Goal: Information Seeking & Learning: Learn about a topic

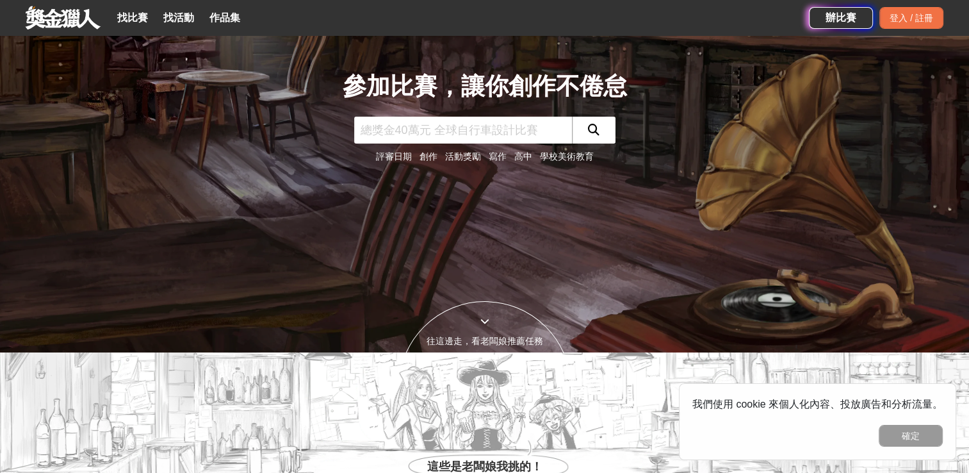
scroll to position [120, 0]
click at [454, 133] on input "text" at bounding box center [463, 130] width 218 height 27
type input "AI"
click button "submit" at bounding box center [594, 130] width 44 height 27
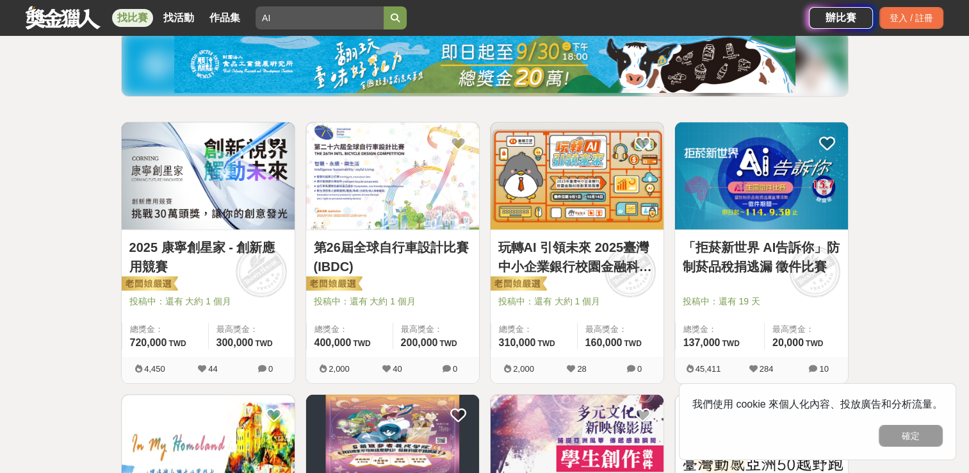
scroll to position [179, 0]
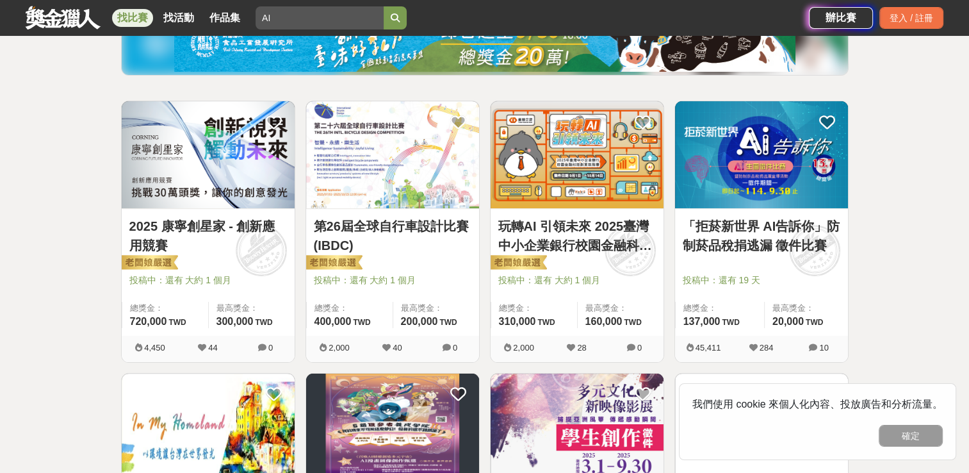
click at [641, 247] on link "玩轉AI 引領未來 2025臺灣中小企業銀行校園金融科技創意挑戰賽" at bounding box center [577, 236] width 158 height 38
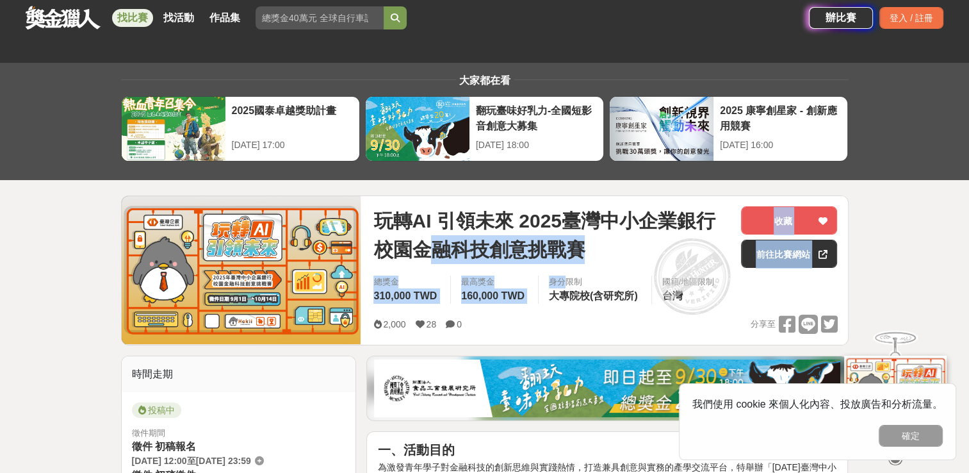
drag, startPoint x: 423, startPoint y: 247, endPoint x: 561, endPoint y: 273, distance: 140.1
click at [561, 273] on div "玩轉AI 引領未來 2025臺灣中小企業銀行校園金融科技創意挑戰賽 收藏 前往比賽網站" at bounding box center [605, 240] width 464 height 69
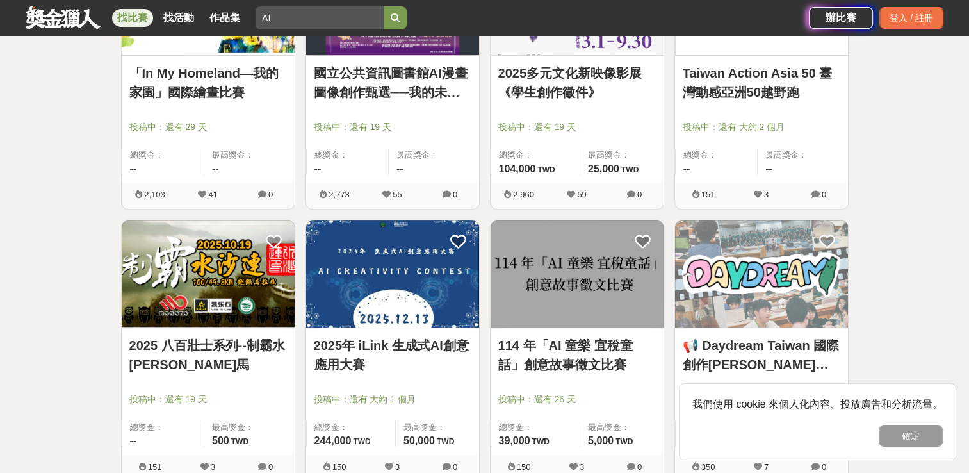
scroll to position [704, 0]
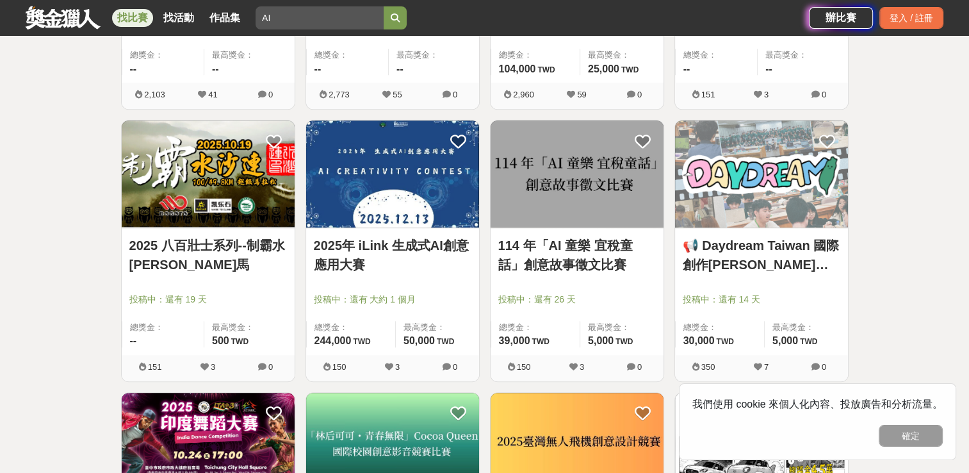
click at [441, 245] on link "2025年 iLink 生成式AI創意應用大賽" at bounding box center [393, 255] width 158 height 38
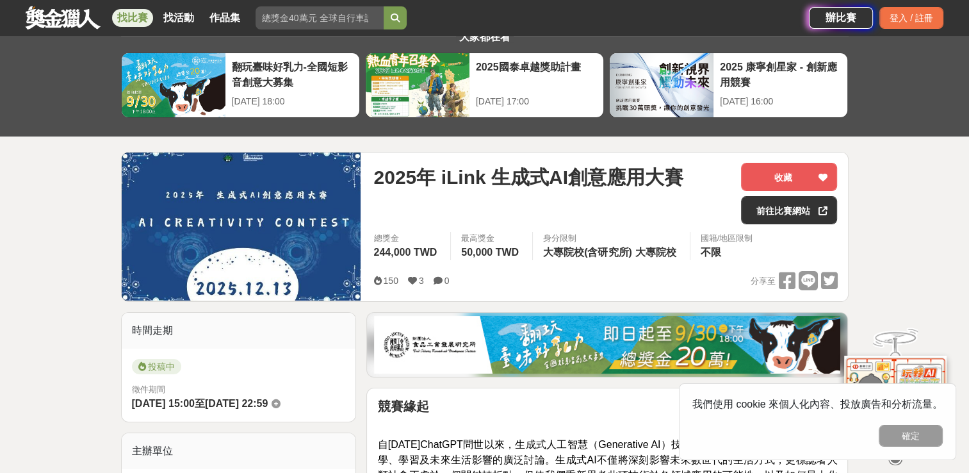
scroll to position [43, 0]
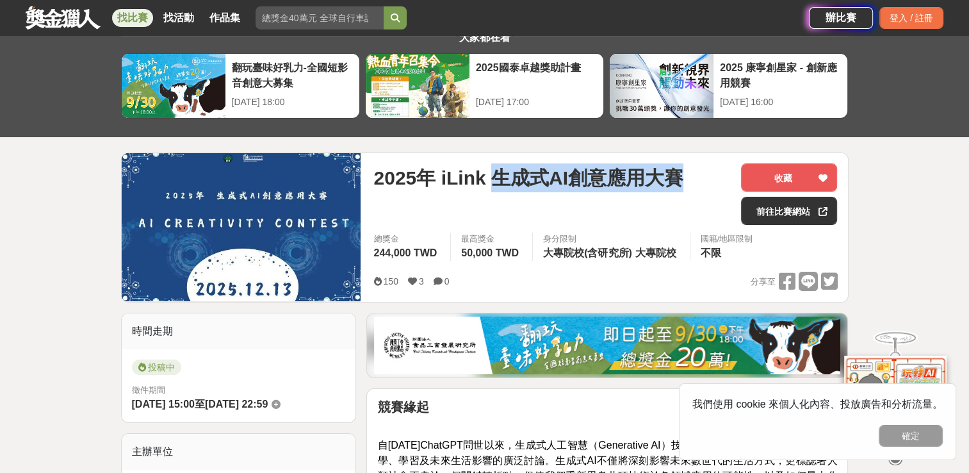
drag, startPoint x: 489, startPoint y: 184, endPoint x: 647, endPoint y: 200, distance: 159.0
click at [647, 200] on div "2025年 iLink 生成式AI創意應用大賽" at bounding box center [551, 194] width 357 height 62
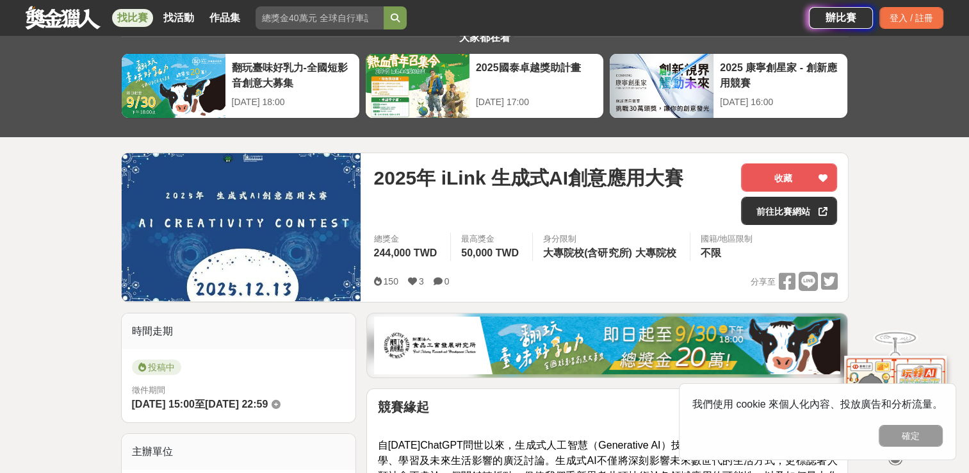
drag, startPoint x: 647, startPoint y: 200, endPoint x: 591, endPoint y: 201, distance: 55.7
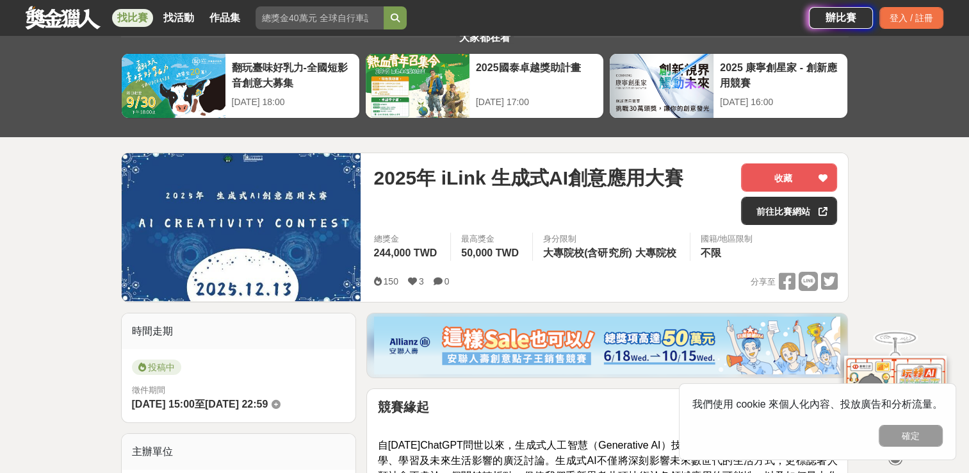
drag, startPoint x: 591, startPoint y: 201, endPoint x: 561, endPoint y: 209, distance: 31.1
click at [561, 209] on div "2025年 iLink 生成式AI創意應用大賽" at bounding box center [551, 194] width 357 height 62
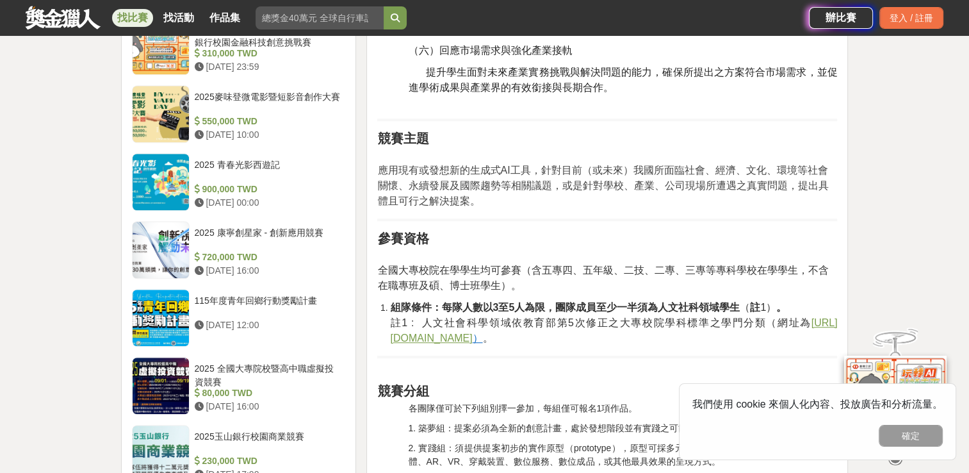
scroll to position [1030, 0]
drag, startPoint x: 397, startPoint y: 163, endPoint x: 529, endPoint y: 164, distance: 132.0
click at [529, 164] on span "應用現有或發想新的生成式AI工具，針對目前（或未來）我國所面臨社會、經濟、文化、環境等社會關懷、永續發展及國際趨勢等相關議題，或是針對學校、產業、公司現場所遭…" at bounding box center [602, 185] width 451 height 42
drag, startPoint x: 529, startPoint y: 164, endPoint x: 445, endPoint y: 165, distance: 84.6
click at [445, 165] on span "應用現有或發想新的生成式AI工具，針對目前（或未來）我國所面臨社會、經濟、文化、環境等社會關懷、永續發展及國際趨勢等相關議題，或是針對學校、產業、公司現場所遭…" at bounding box center [602, 185] width 451 height 42
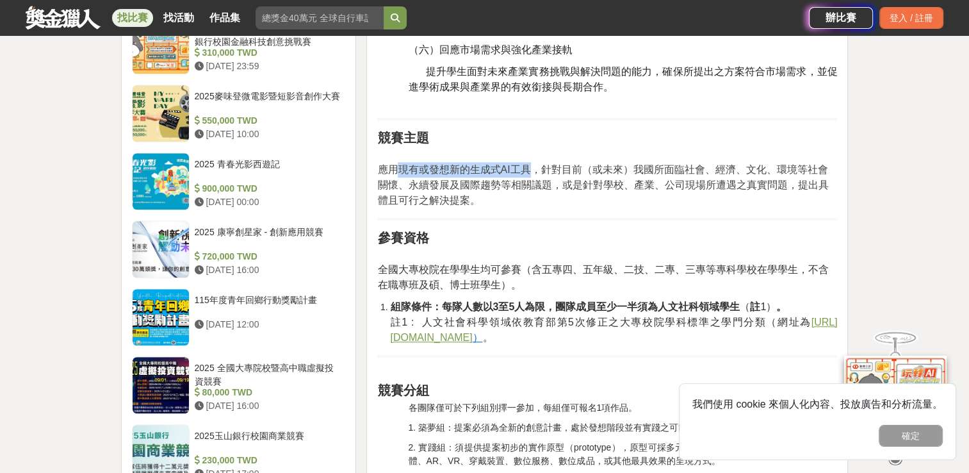
click at [425, 176] on p "應用現有或發想新的生成式AI工具，針對目前（或未來）我國所面臨社會、經濟、文化、環境等社會關懷、永續發展及國際趨勢等相關議題，或是針對學校、產業、公司現場所遭…" at bounding box center [607, 179] width 460 height 60
drag, startPoint x: 472, startPoint y: 166, endPoint x: 527, endPoint y: 173, distance: 56.2
click at [527, 173] on span "應用現有或發想新的生成式AI工具，針對目前（或未來）我國所面臨社會、經濟、文化、環境等社會關懷、永續發展及國際趨勢等相關議題，或是針對學校、產業、公司現場所遭…" at bounding box center [602, 185] width 451 height 42
drag, startPoint x: 527, startPoint y: 173, endPoint x: 561, endPoint y: 170, distance: 34.0
click at [561, 170] on span "應用現有或發想新的生成式AI工具，針對目前（或未來）我國所面臨社會、經濟、文化、環境等社會關懷、永續發展及國際趨勢等相關議題，或是針對學校、產業、公司現場所遭…" at bounding box center [602, 185] width 451 height 42
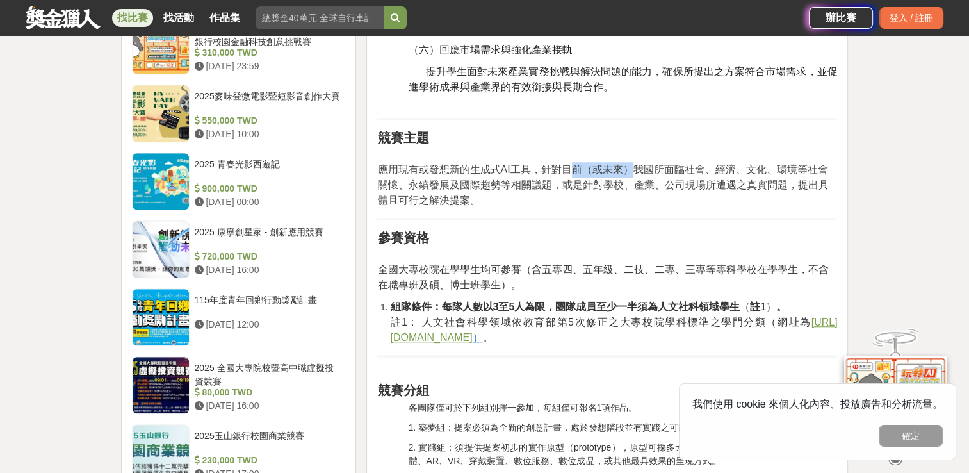
drag, startPoint x: 567, startPoint y: 170, endPoint x: 632, endPoint y: 172, distance: 64.7
click at [632, 172] on span "應用現有或發想新的生成式AI工具，針對目前（或未來）我國所面臨社會、經濟、文化、環境等社會關懷、永續發展及國際趨勢等相關議題，或是針對學校、產業、公司現場所遭…" at bounding box center [602, 185] width 451 height 42
drag, startPoint x: 632, startPoint y: 172, endPoint x: 659, endPoint y: 168, distance: 27.2
click at [659, 168] on span "應用現有或發想新的生成式AI工具，針對目前（或未來）我國所面臨社會、經濟、文化、環境等社會關懷、永續發展及國際趨勢等相關議題，或是針對學校、產業、公司現場所遭…" at bounding box center [602, 185] width 451 height 42
drag, startPoint x: 641, startPoint y: 167, endPoint x: 697, endPoint y: 171, distance: 56.5
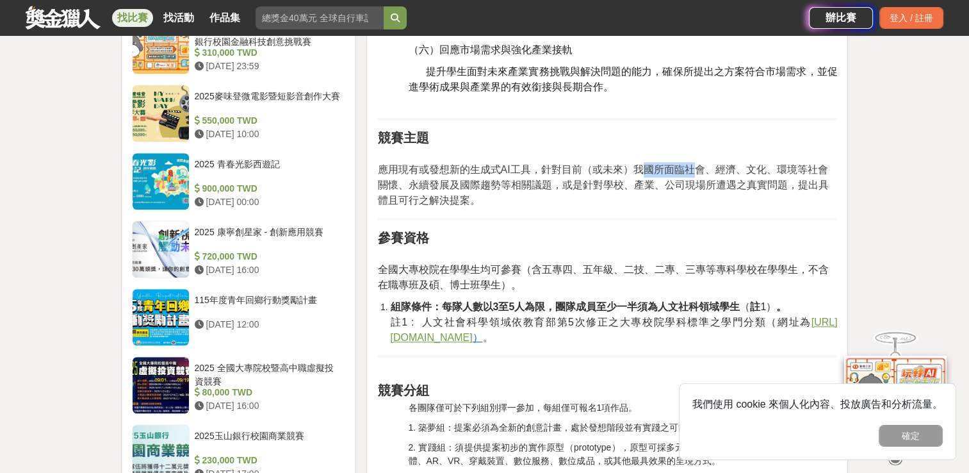
click at [697, 171] on span "應用現有或發想新的生成式AI工具，針對目前（或未來）我國所面臨社會、經濟、文化、環境等社會關懷、永續發展及國際趨勢等相關議題，或是針對學校、產業、公司現場所遭…" at bounding box center [602, 185] width 451 height 42
drag, startPoint x: 697, startPoint y: 171, endPoint x: 718, endPoint y: 166, distance: 21.8
click at [718, 166] on span "應用現有或發想新的生成式AI工具，針對目前（或未來）我國所面臨社會、經濟、文化、環境等社會關懷、永續發展及國際趨勢等相關議題，或是針對學校、產業、公司現場所遭…" at bounding box center [602, 185] width 451 height 42
drag, startPoint x: 687, startPoint y: 183, endPoint x: 781, endPoint y: 184, distance: 94.2
click at [781, 184] on span "應用現有或發想新的生成式AI工具，針對目前（或未來）我國所面臨社會、經濟、文化、環境等社會關懷、永續發展及國際趨勢等相關議題，或是針對學校、產業、公司現場所遭…" at bounding box center [602, 185] width 451 height 42
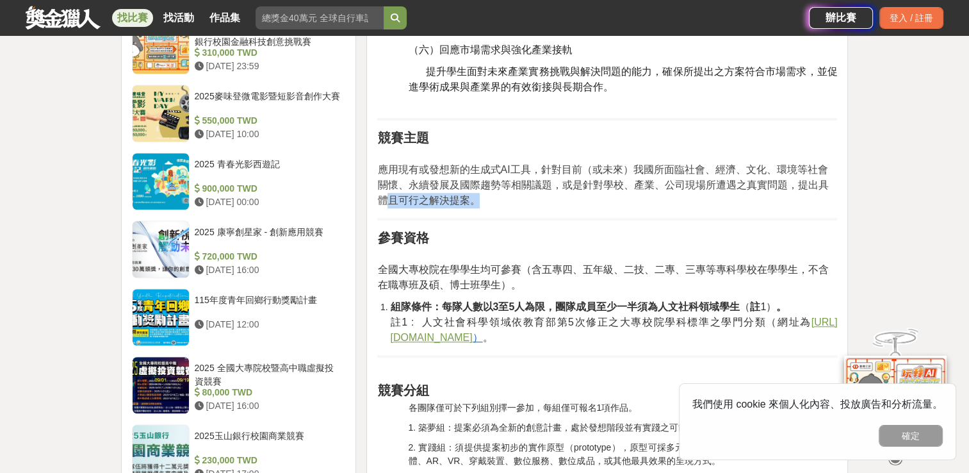
drag, startPoint x: 388, startPoint y: 197, endPoint x: 485, endPoint y: 199, distance: 97.4
click at [485, 199] on p "應用現有或發想新的生成式AI工具，針對目前（或未來）我國所面臨社會、經濟、文化、環境等社會關懷、永續發展及國際趨勢等相關議題，或是針對學校、產業、公司現場所遭…" at bounding box center [607, 179] width 460 height 60
drag, startPoint x: 485, startPoint y: 199, endPoint x: 565, endPoint y: 204, distance: 80.2
click at [565, 204] on p "應用現有或發想新的生成式AI工具，針對目前（或未來）我國所面臨社會、經濟、文化、環境等社會關懷、永續發展及國際趨勢等相關議題，或是針對學校、產業、公司現場所遭…" at bounding box center [607, 179] width 460 height 60
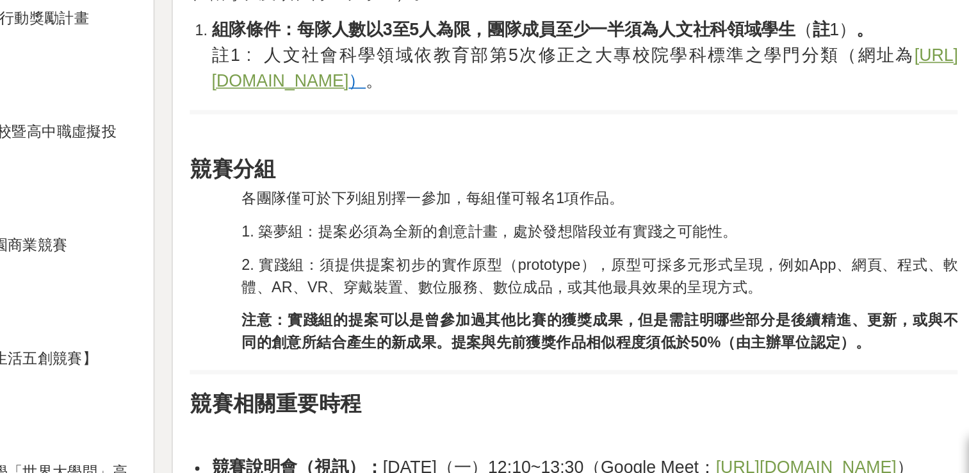
scroll to position [1222, 0]
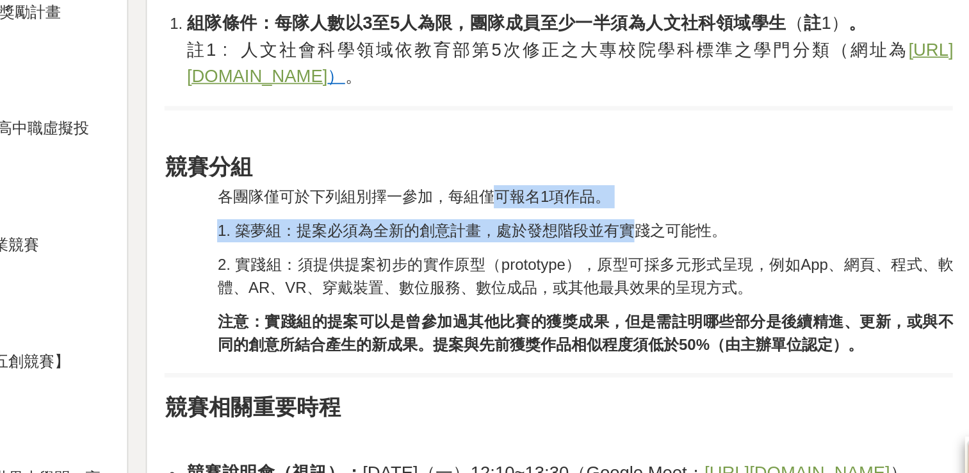
drag, startPoint x: 567, startPoint y: 214, endPoint x: 640, endPoint y: 225, distance: 73.8
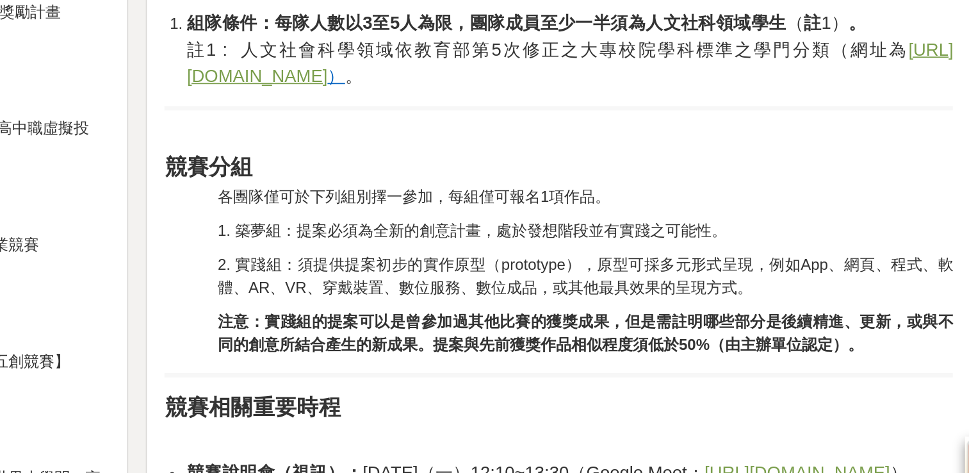
click at [448, 252] on span "2. 實踐組：須提供提案初步的實作原型（prototype），原型可採多元形式呈現，例如App、網頁、程式、軟體、AR、VR、穿戴裝置、數位服務、數位成品，或…" at bounding box center [622, 262] width 429 height 24
drag, startPoint x: 484, startPoint y: 233, endPoint x: 564, endPoint y: 236, distance: 80.2
click at [564, 236] on span "1. 築夢組：提案必須為全新的創意計畫，處於發想階段並有實踐之可能性。" at bounding box center [556, 235] width 297 height 10
drag, startPoint x: 578, startPoint y: 233, endPoint x: 705, endPoint y: 229, distance: 126.3
click at [705, 230] on span "1. 築夢組：提案必須為全新的創意計畫，處於發想階段並有實踐之可能性。" at bounding box center [556, 235] width 297 height 10
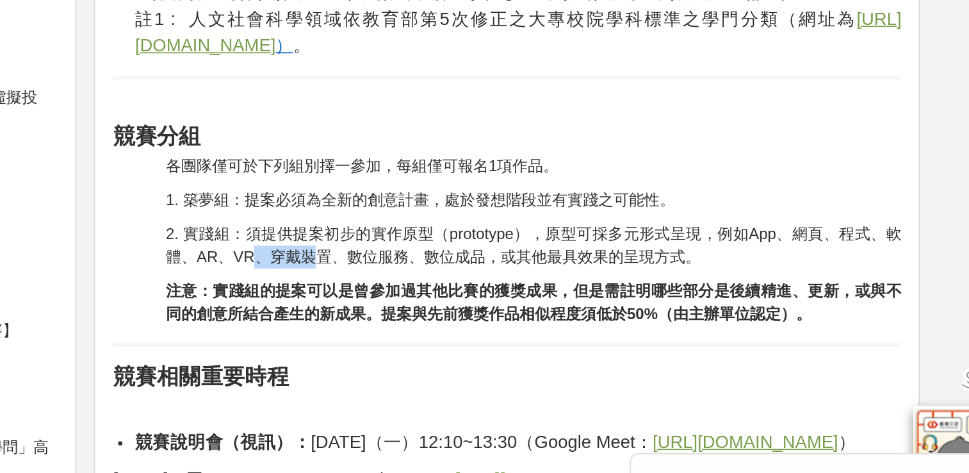
drag, startPoint x: 446, startPoint y: 269, endPoint x: 478, endPoint y: 266, distance: 32.2
click at [478, 266] on span "2. 實踐組：須提供提案初步的實作原型（prototype），原型可採多元形式呈現，例如App、網頁、程式、軟體、AR、VR、穿戴裝置、數位服務、數位成品，或…" at bounding box center [622, 262] width 429 height 24
click at [499, 265] on span "2. 實踐組：須提供提案初步的實作原型（prototype），原型可採多元形式呈現，例如App、網頁、程式、軟體、AR、VR、穿戴裝置、數位服務、數位成品，或…" at bounding box center [622, 262] width 429 height 24
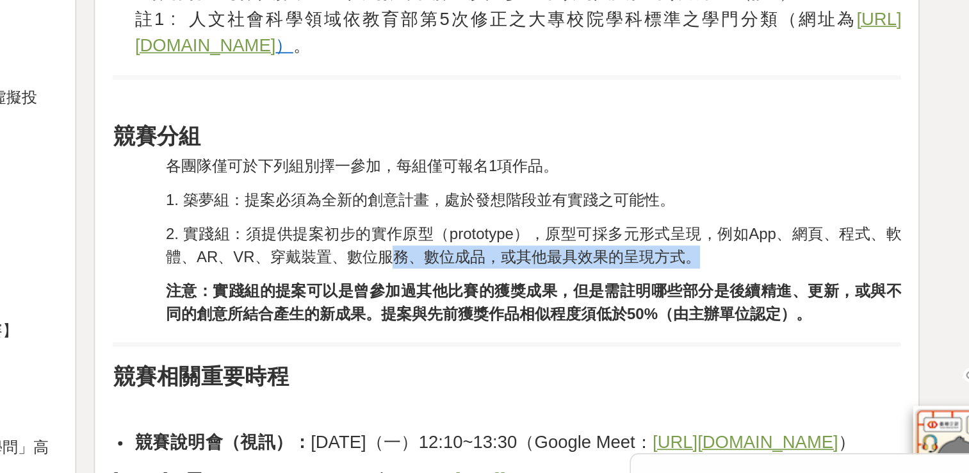
drag, startPoint x: 523, startPoint y: 268, endPoint x: 703, endPoint y: 269, distance: 180.0
click at [703, 269] on span "2. 實踐組：須提供提案初步的實作原型（prototype），原型可採多元形式呈現，例如App、網頁、程式、軟體、AR、VR、穿戴裝置、數位服務、數位成品，或…" at bounding box center [622, 262] width 429 height 24
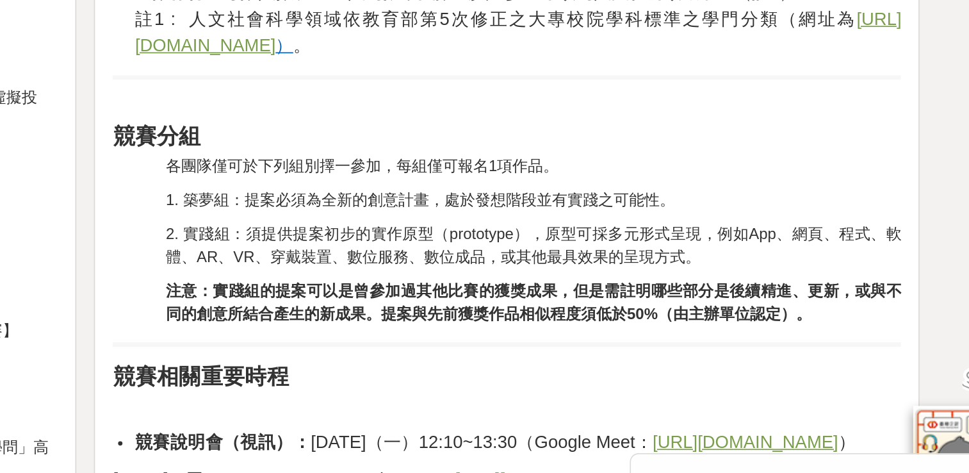
drag, startPoint x: 628, startPoint y: 268, endPoint x: 713, endPoint y: 270, distance: 84.6
click at [713, 270] on span "2. 實踐組：須提供提案初步的實作原型（prototype），原型可採多元形式呈現，例如App、網頁、程式、軟體、AR、VR、穿戴裝置、數位服務、數位成品，或…" at bounding box center [622, 262] width 429 height 24
click at [499, 283] on strong "注意：實踐組的提案可以是曾參加過其他比賽的獲獎成果，但是需註明哪些部分是後續精進、更新，或與不同的創意所結合產生的新成果。提案與先前獲獎作品相似程度須低於50…" at bounding box center [622, 295] width 429 height 24
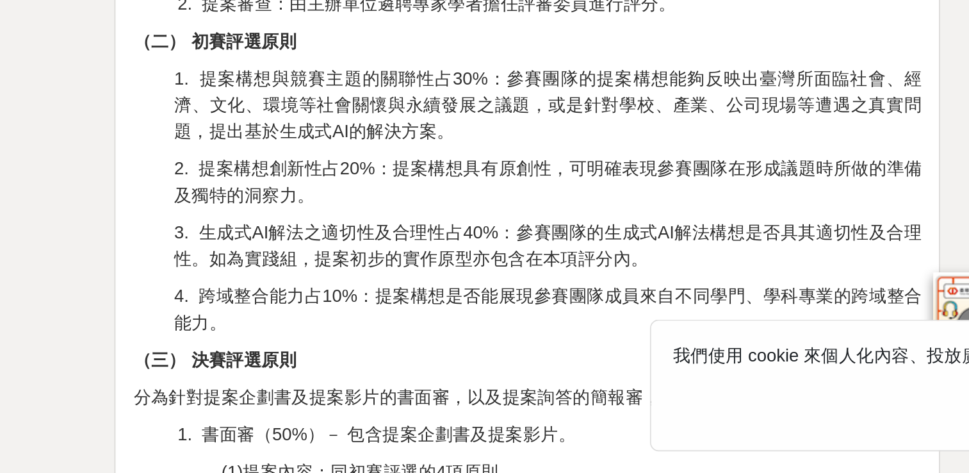
scroll to position [2008, 0]
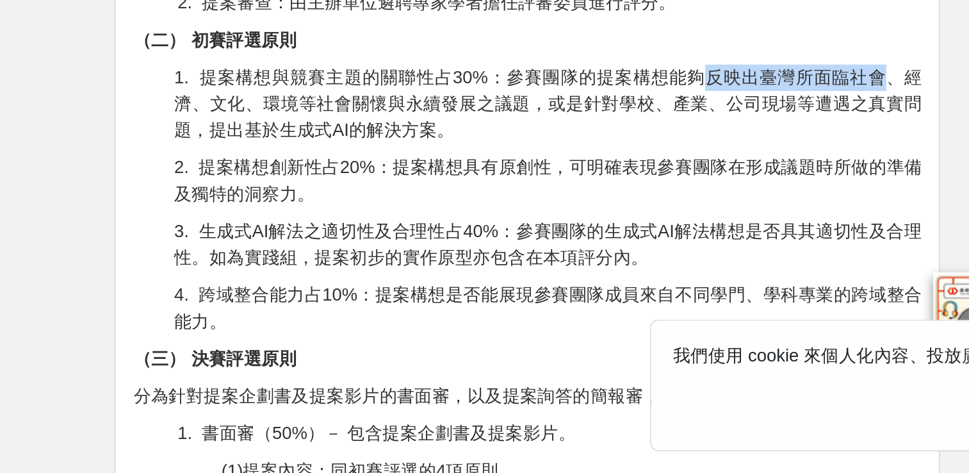
drag, startPoint x: 712, startPoint y: 299, endPoint x: 814, endPoint y: 308, distance: 102.3
click at [814, 278] on span "1. 提案構想與競賽主題的關聯性占30%：參賽團隊的提案構想能夠反映出臺灣所面臨社會、經濟、文化、環境等社會關懷與永續發展之議題，或是針對學校、產業、公司現場…" at bounding box center [619, 257] width 436 height 42
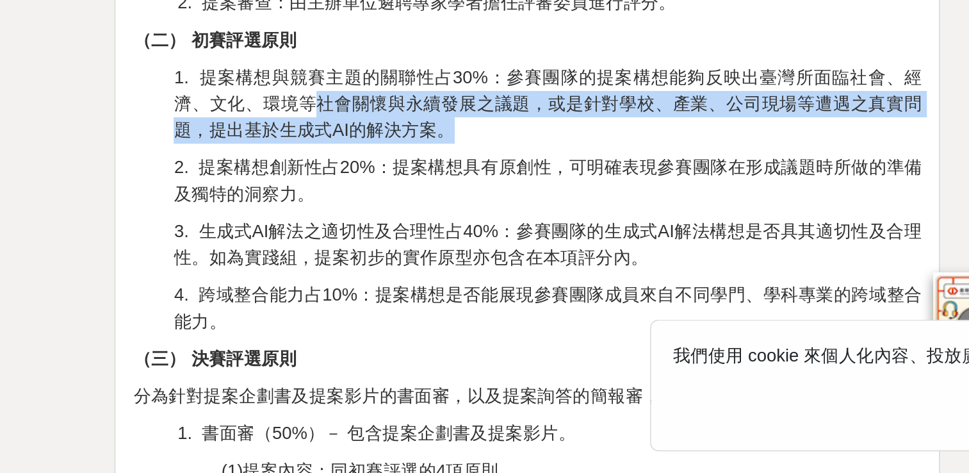
drag, startPoint x: 484, startPoint y: 316, endPoint x: 603, endPoint y: 329, distance: 119.3
click at [603, 281] on p "1. 提案構想與競賽主題的關聯性占30%：參賽團隊的提案構想能夠反映出臺灣所面臨社會、經濟、文化、環境等社會關懷與永續發展之議題，或是針對學校、產業、公司現場…" at bounding box center [619, 257] width 436 height 46
drag, startPoint x: 603, startPoint y: 329, endPoint x: 627, endPoint y: 330, distance: 24.4
click at [627, 281] on p "1. 提案構想與競賽主題的關聯性占30%：參賽團隊的提案構想能夠反映出臺灣所面臨社會、經濟、文化、環境等社會關懷與永續發展之議題，或是針對學校、產業、公司現場…" at bounding box center [619, 257] width 436 height 46
click at [677, 281] on p "1. 提案構想與競賽主題的關聯性占30%：參賽團隊的提案構想能夠反映出臺灣所面臨社會、經濟、文化、環境等社會關懷與永續發展之議題，或是針對學校、產業、公司現場…" at bounding box center [619, 257] width 436 height 46
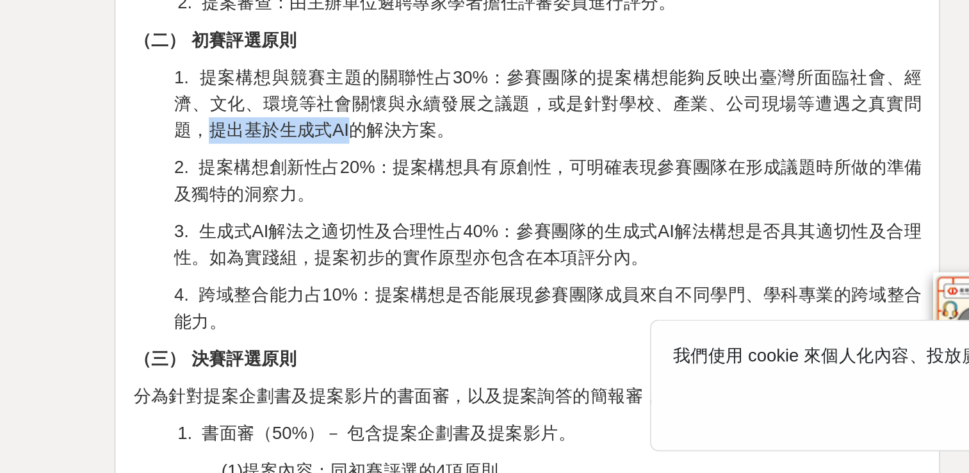
drag, startPoint x: 421, startPoint y: 331, endPoint x: 503, endPoint y: 335, distance: 82.1
click at [503, 278] on span "1. 提案構想與競賽主題的關聯性占30%：參賽團隊的提案構想能夠反映出臺灣所面臨社會、經濟、文化、環境等社會關懷與永續發展之議題，或是針對學校、產業、公司現場…" at bounding box center [619, 257] width 436 height 42
click at [519, 281] on p "1. 提案構想與競賽主題的關聯性占30%：參賽團隊的提案構想能夠反映出臺灣所面臨社會、經濟、文化、環境等社會關懷與永續發展之議題，或是針對學校、產業、公司現場…" at bounding box center [619, 257] width 436 height 46
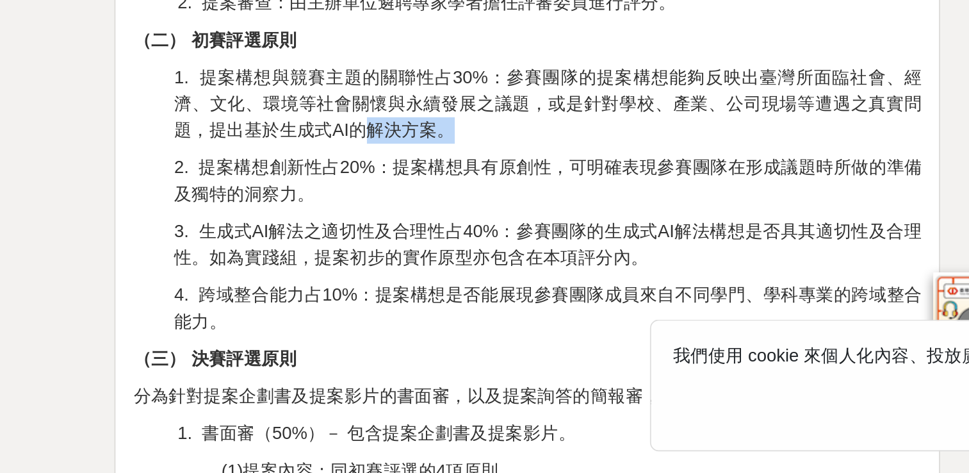
drag, startPoint x: 519, startPoint y: 341, endPoint x: 564, endPoint y: 338, distance: 45.6
click at [564, 281] on p "1. 提案構想與競賽主題的關聯性占30%：參賽團隊的提案構想能夠反映出臺灣所面臨社會、經濟、文化、環境等社會關懷與永續發展之議題，或是針對學校、產業、公司現場…" at bounding box center [619, 257] width 436 height 46
click at [491, 318] on p "2. 提案構想創新性占20%：提案構想具有原創性，可明確表現參賽團隊在形成議題時所做的準備及獨特的洞察力。" at bounding box center [619, 302] width 436 height 31
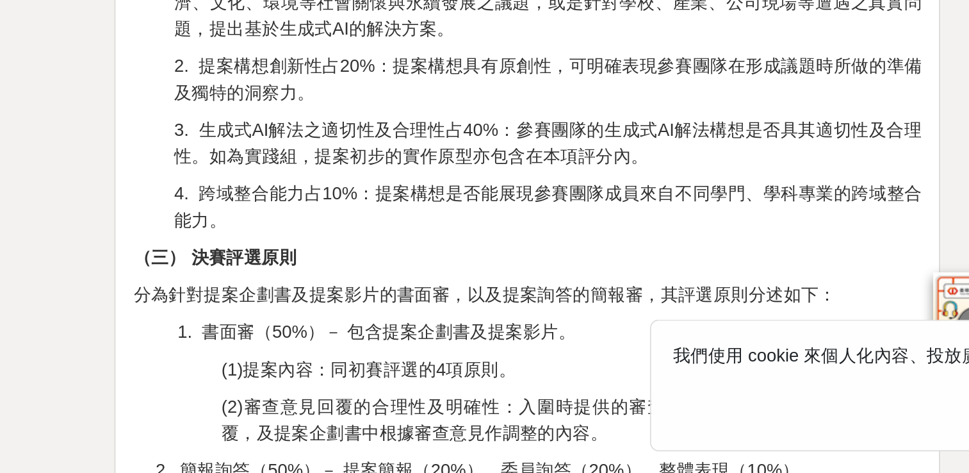
scroll to position [2071, 0]
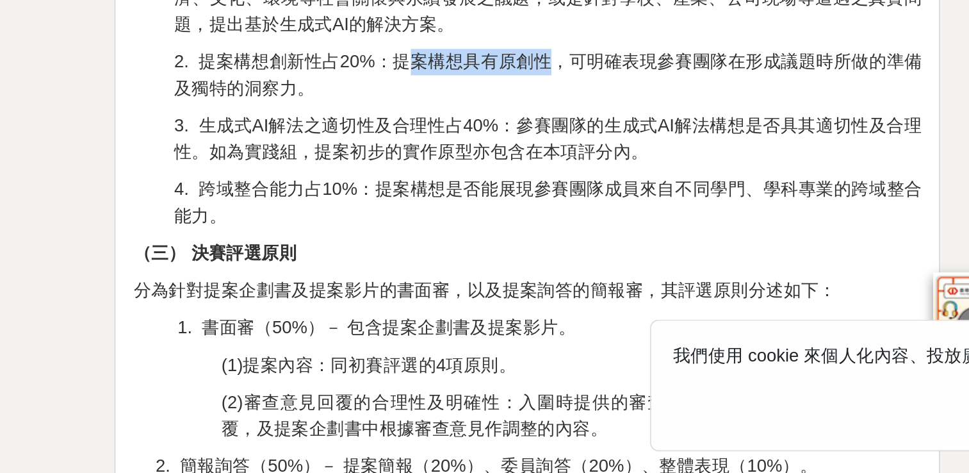
drag, startPoint x: 532, startPoint y: 291, endPoint x: 623, endPoint y: 286, distance: 91.1
click at [623, 256] on p "2. 提案構想創新性占20%：提案構想具有原創性，可明確表現參賽團隊在形成議題時所做的準備及獨特的洞察力。" at bounding box center [619, 241] width 436 height 31
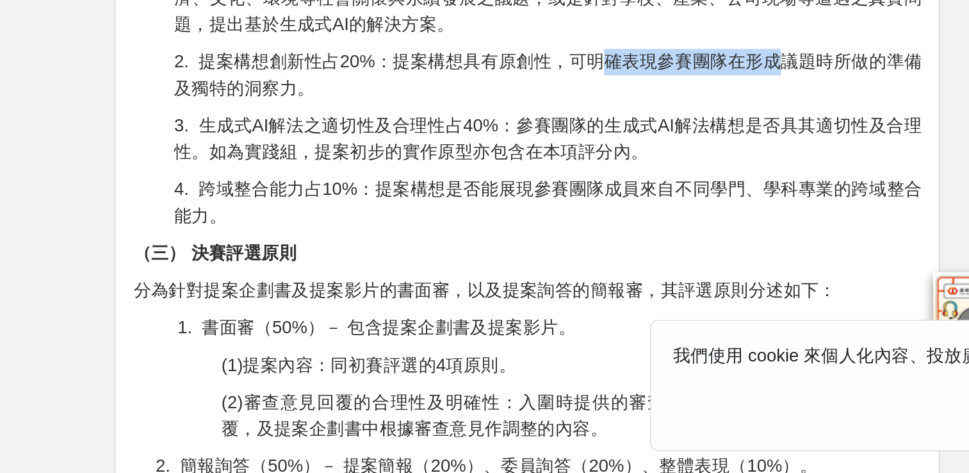
drag, startPoint x: 623, startPoint y: 286, endPoint x: 758, endPoint y: 300, distance: 135.3
click at [758, 256] on p "2. 提案構想創新性占20%：提案構想具有原創性，可明確表現參賽團隊在形成議題時所做的準備及獨特的洞察力。" at bounding box center [619, 241] width 436 height 31
drag, startPoint x: 758, startPoint y: 300, endPoint x: 722, endPoint y: 301, distance: 35.9
click at [722, 256] on p "2. 提案構想創新性占20%：提案構想具有原創性，可明確表現參賽團隊在形成議題時所做的準備及獨特的洞察力。" at bounding box center [619, 241] width 436 height 31
click at [748, 254] on span "2. 提案構想創新性占20%：提案構想具有原創性，可明確表現參賽團隊在形成議題時所做的準備及獨特的洞察力。" at bounding box center [619, 240] width 436 height 26
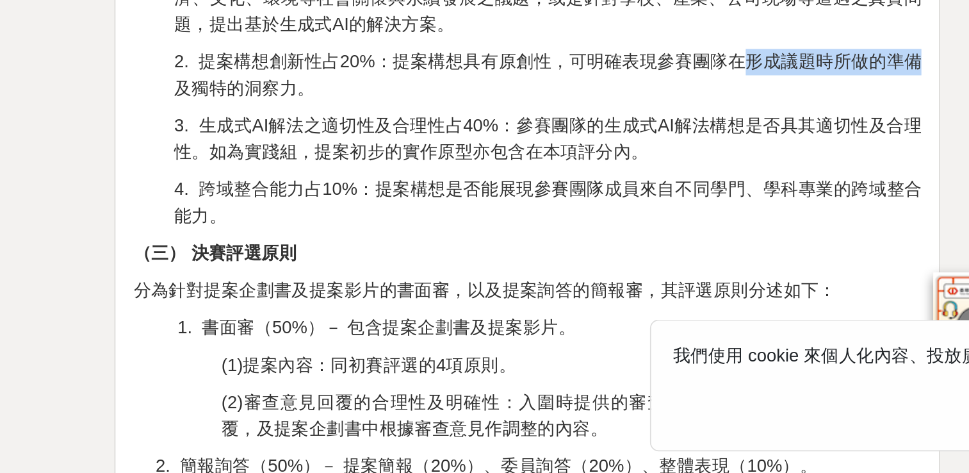
drag, startPoint x: 734, startPoint y: 293, endPoint x: 832, endPoint y: 293, distance: 98.0
click at [832, 254] on span "2. 提案構想創新性占20%：提案構想具有原創性，可明確表現參賽團隊在形成議題時所做的準備及獨特的洞察力。" at bounding box center [619, 240] width 436 height 26
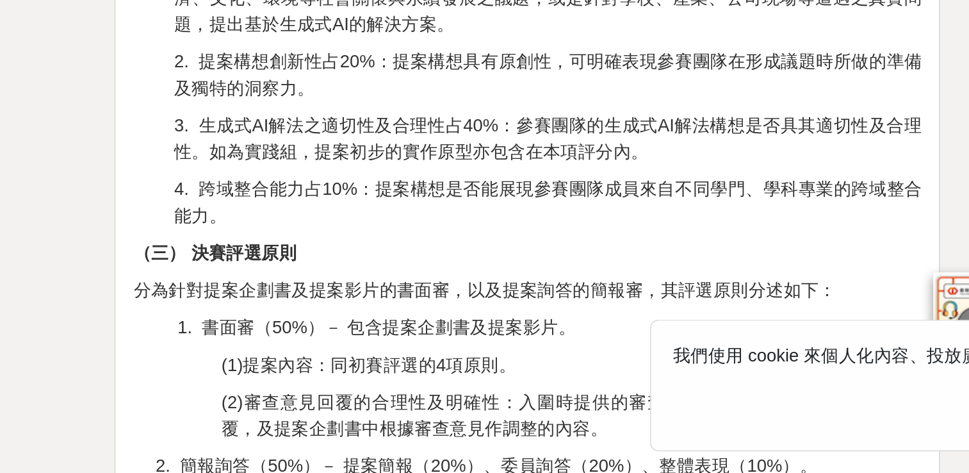
click at [504, 291] on span "3. 生成式AI解法之適切性及合理性占40%：參賽團隊的生成式AI解法構想是否具其適切性及合理性。如為實踐組，提案初步的實作原型亦包含在本項評分內。" at bounding box center [619, 278] width 436 height 26
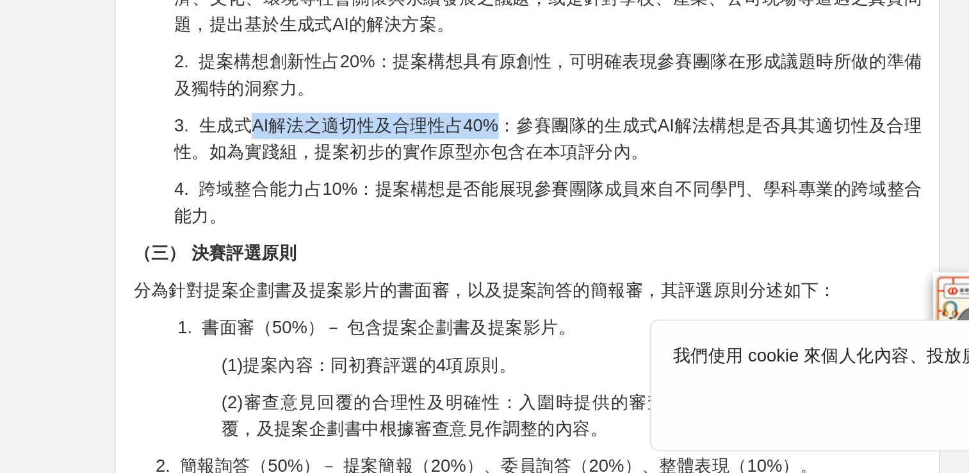
drag, startPoint x: 448, startPoint y: 329, endPoint x: 590, endPoint y: 332, distance: 141.6
click at [590, 291] on span "3. 生成式AI解法之適切性及合理性占40%：參賽團隊的生成式AI解法構想是否具其適切性及合理性。如為實踐組，提案初步的實作原型亦包含在本項評分內。" at bounding box center [619, 278] width 436 height 26
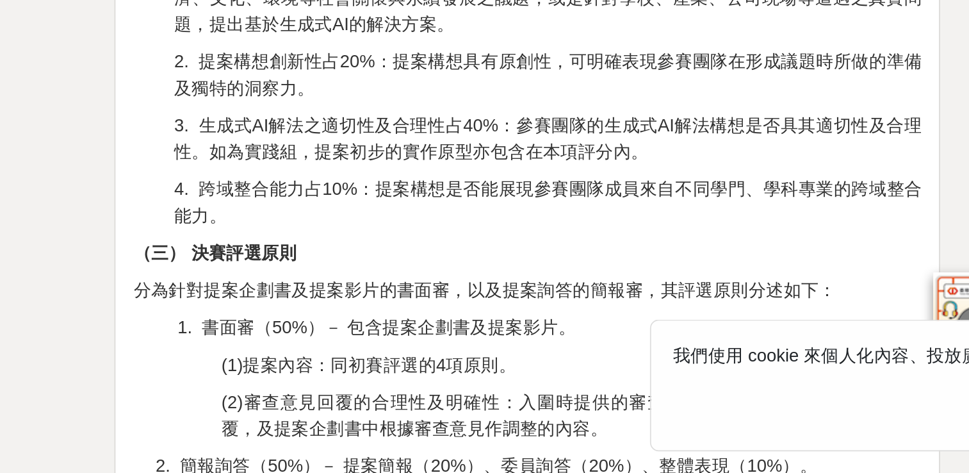
drag, startPoint x: 590, startPoint y: 332, endPoint x: 612, endPoint y: 359, distance: 35.0
click at [612, 359] on div "競賽緣起 自[DATE]ChatGPT問世以來，生成式人工智慧（Generative AI）技術發展迅速，並引發各界對其在教學、學習及未來生活影響的廣泛討論。…" at bounding box center [607, 82] width 460 height 3420
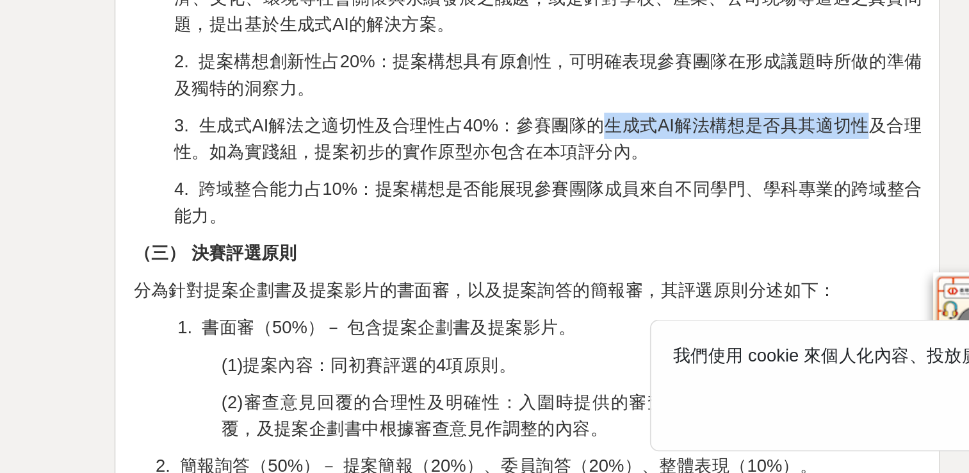
drag, startPoint x: 653, startPoint y: 332, endPoint x: 807, endPoint y: 331, distance: 153.1
click at [807, 291] on span "3. 生成式AI解法之適切性及合理性占40%：參賽團隊的生成式AI解法構想是否具其適切性及合理性。如為實踐組，提案初步的實作原型亦包含在本項評分內。" at bounding box center [619, 278] width 436 height 26
drag, startPoint x: 807, startPoint y: 331, endPoint x: 738, endPoint y: 334, distance: 68.6
click at [738, 291] on span "3. 生成式AI解法之適切性及合理性占40%：參賽團隊的生成式AI解法構想是否具其適切性及合理性。如為實踐組，提案初步的實作原型亦包含在本項評分內。" at bounding box center [619, 278] width 436 height 26
click at [803, 291] on span "3. 生成式AI解法之適切性及合理性占40%：參賽團隊的生成式AI解法構想是否具其適切性及合理性。如為實踐組，提案初步的實作原型亦包含在本項評分內。" at bounding box center [619, 278] width 436 height 26
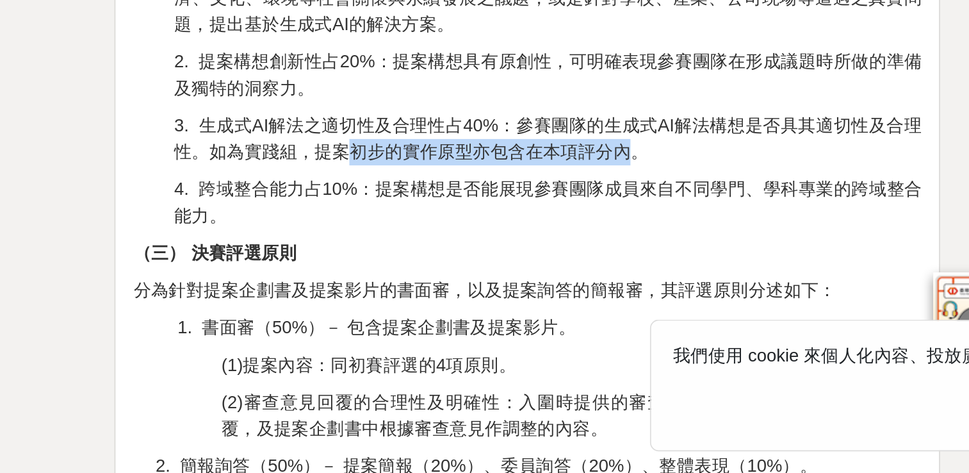
drag, startPoint x: 499, startPoint y: 343, endPoint x: 671, endPoint y: 347, distance: 172.4
click at [671, 291] on span "3. 生成式AI解法之適切性及合理性占40%：參賽團隊的生成式AI解法構想是否具其適切性及合理性。如為實踐組，提案初步的實作原型亦包含在本項評分內。" at bounding box center [619, 278] width 436 height 26
click at [544, 291] on span "3. 生成式AI解法之適切性及合理性占40%：參賽團隊的生成式AI解法構想是否具其適切性及合理性。如為實踐組，提案初步的實作原型亦包含在本項評分內。" at bounding box center [619, 278] width 436 height 26
drag, startPoint x: 578, startPoint y: 347, endPoint x: 674, endPoint y: 347, distance: 96.1
click at [674, 291] on span "3. 生成式AI解法之適切性及合理性占40%：參賽團隊的生成式AI解法構想是否具其適切性及合理性。如為實踐組，提案初步的實作原型亦包含在本項評分內。" at bounding box center [619, 278] width 436 height 26
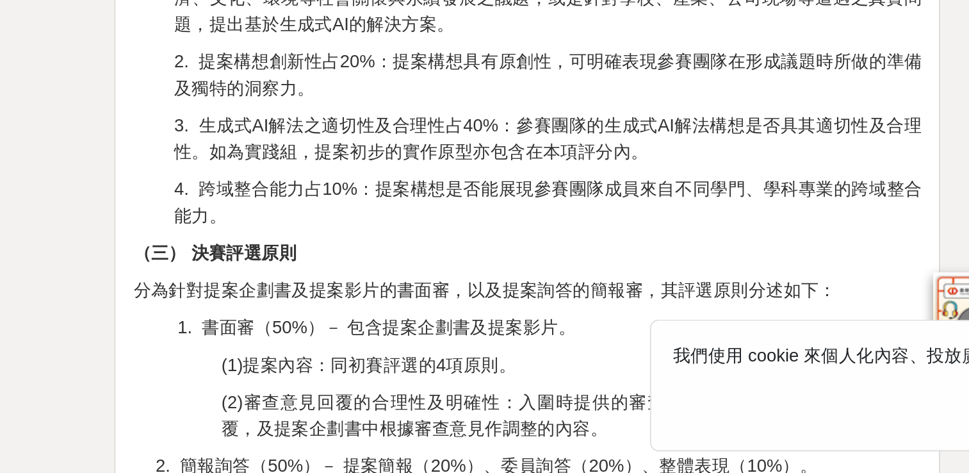
click at [484, 331] on p "4. 跨域整合能力占10%：提案構想是否能展現參賽團隊成員來自不同學門、學科專業的跨域整合能力。" at bounding box center [619, 315] width 436 height 31
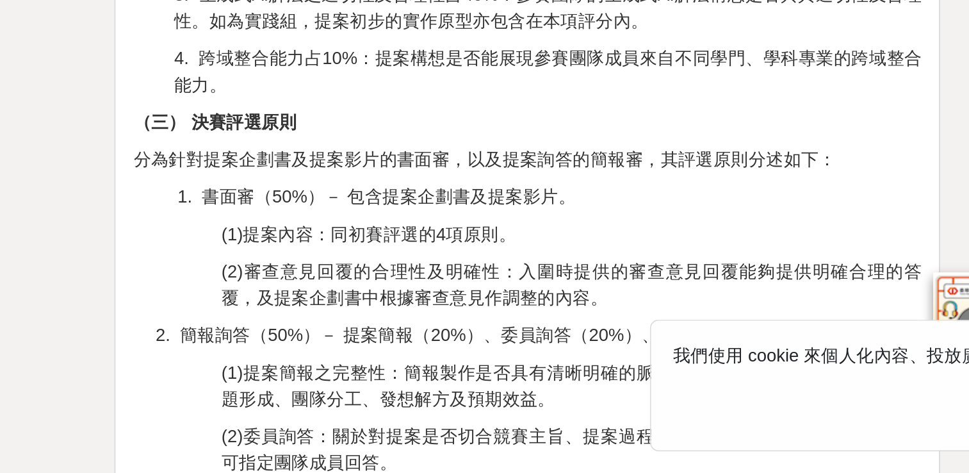
scroll to position [2152, 0]
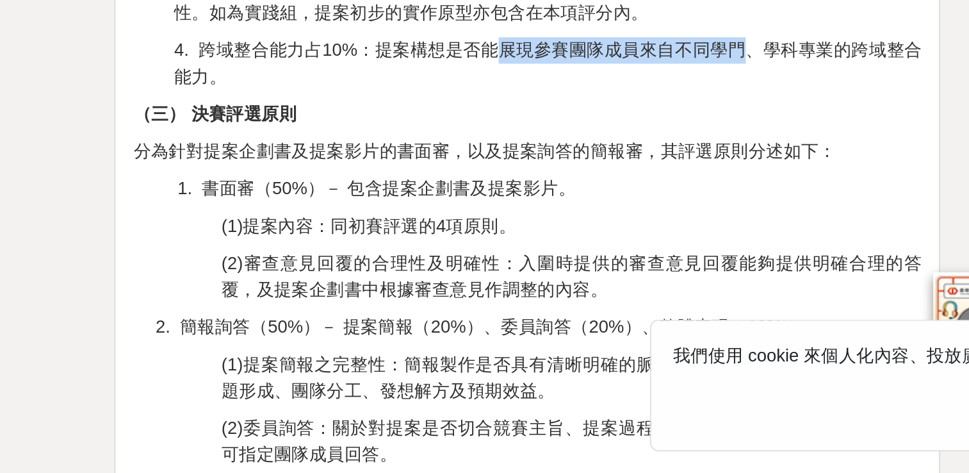
drag, startPoint x: 593, startPoint y: 286, endPoint x: 736, endPoint y: 288, distance: 143.5
click at [736, 247] on span "4. 跨域整合能力占10%：提案構想是否能展現參賽團隊成員來自不同學門、學科專業的跨域整合能力。" at bounding box center [619, 233] width 436 height 26
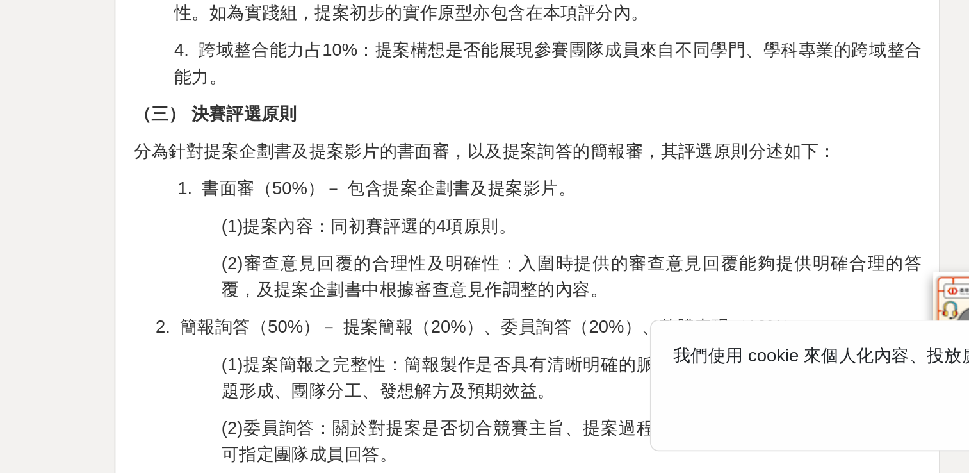
drag, startPoint x: 736, startPoint y: 288, endPoint x: 813, endPoint y: 286, distance: 76.9
click at [813, 247] on span "4. 跨域整合能力占10%：提案構想是否能展現參賽團隊成員來自不同學門、學科專業的跨域整合能力。" at bounding box center [619, 233] width 436 height 26
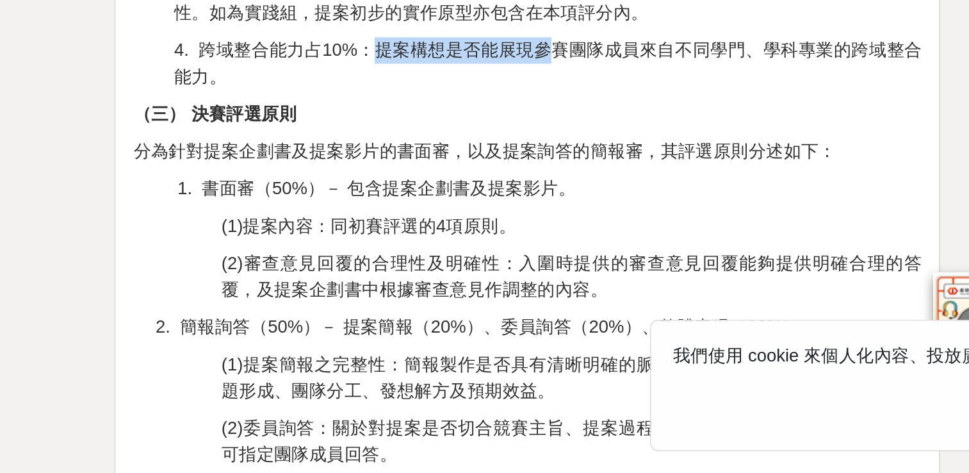
drag, startPoint x: 517, startPoint y: 286, endPoint x: 616, endPoint y: 290, distance: 99.3
click at [616, 247] on span "4. 跨域整合能力占10%：提案構想是否能展現參賽團隊成員來自不同學門、學科專業的跨域整合能力。" at bounding box center [619, 233] width 436 height 26
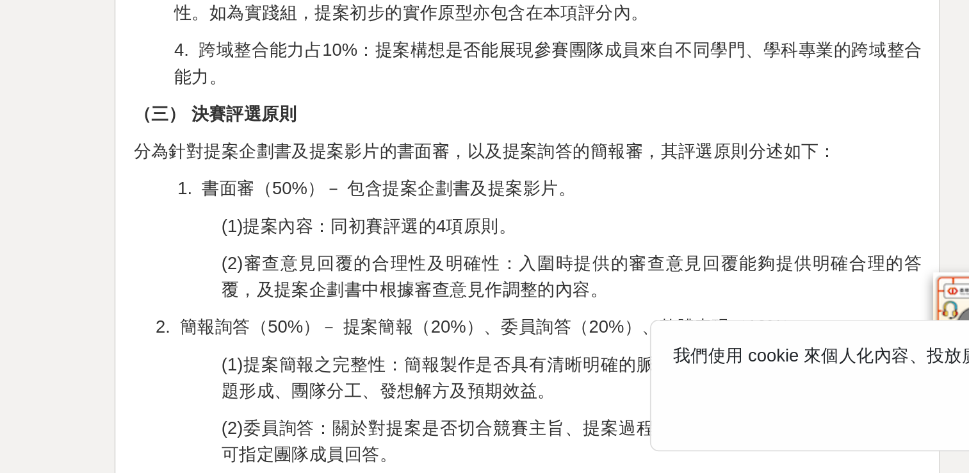
drag, startPoint x: 616, startPoint y: 290, endPoint x: 602, endPoint y: 312, distance: 26.8
click at [602, 312] on div "競賽緣起 自[DATE]ChatGPT問世以來，生成式人工智慧（Generative AI）技術發展迅速，並引發各界對其在教學、學習及未來生活影響的廣泛討論。…" at bounding box center [607, 0] width 460 height 3420
drag, startPoint x: 611, startPoint y: 285, endPoint x: 676, endPoint y: 291, distance: 65.7
click at [676, 247] on span "4. 跨域整合能力占10%：提案構想是否能展現參賽團隊成員來自不同學門、學科專業的跨域整合能力。" at bounding box center [619, 233] width 436 height 26
drag, startPoint x: 676, startPoint y: 291, endPoint x: 646, endPoint y: 310, distance: 35.4
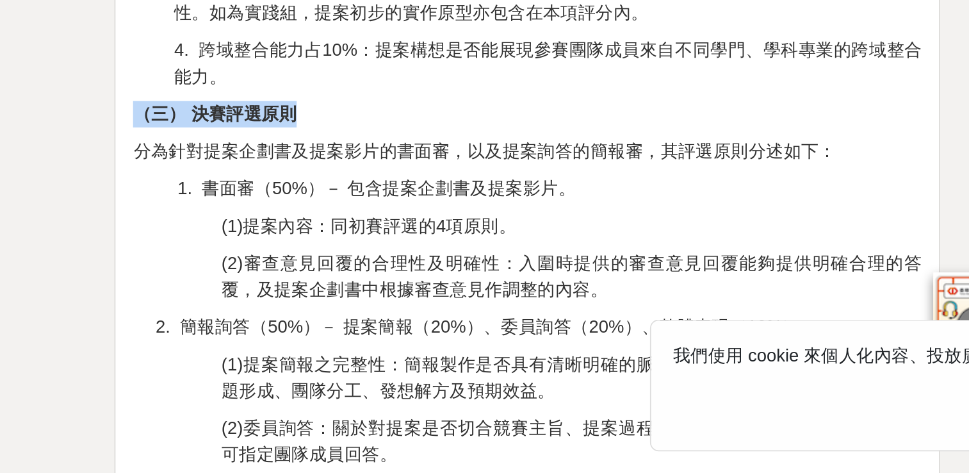
click at [646, 310] on div "競賽緣起 自[DATE]ChatGPT問世以來，生成式人工智慧（Generative AI）技術發展迅速，並引發各界對其在教學、學習及未來生活影響的廣泛討論。…" at bounding box center [607, 0] width 460 height 3420
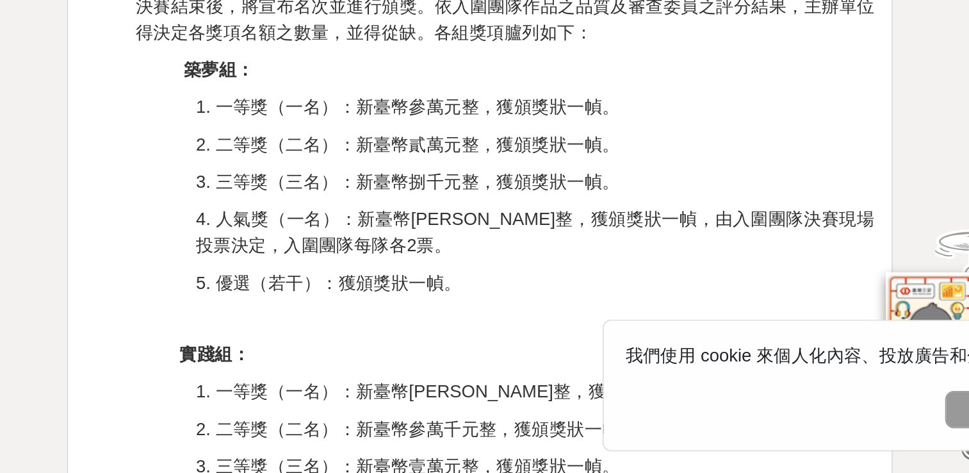
scroll to position [2575, 0]
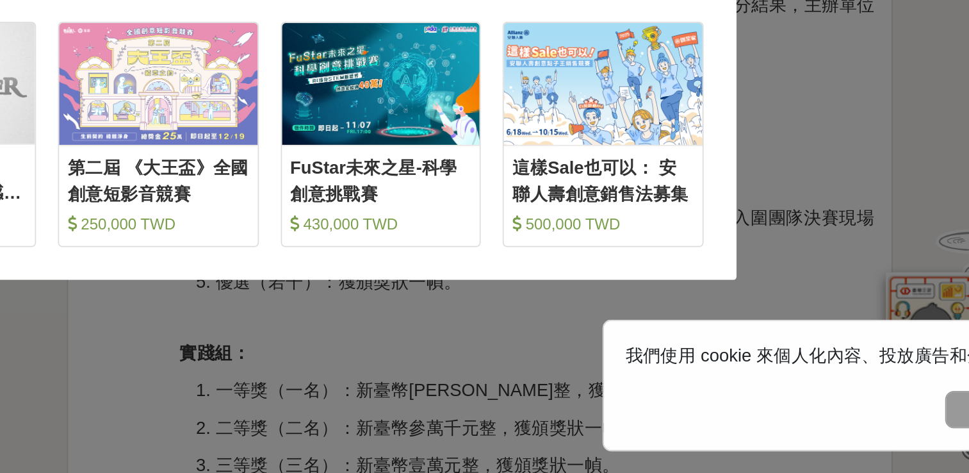
click at [805, 305] on div "哎呀！先別急，跟你說個小道消息。 這幾個比賽是小酒館最近最推薦的任務，適合像你這樣有創意的人來參加噢！ 收藏 2025 第六屆《大和獎》微電影徵選及感人實事分…" at bounding box center [484, 236] width 969 height 473
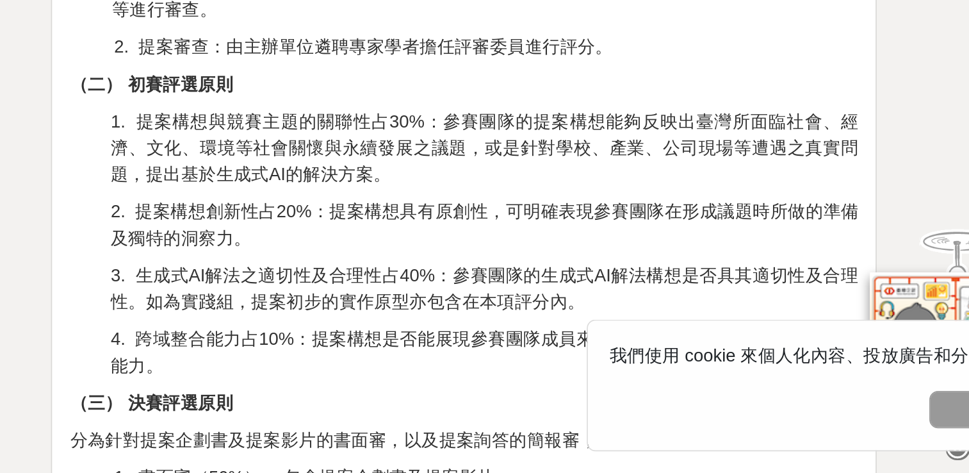
scroll to position [1985, 0]
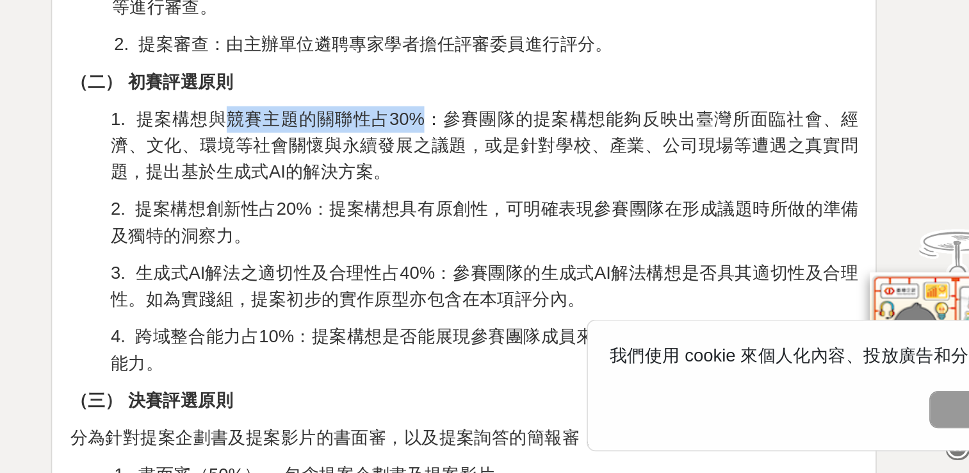
drag, startPoint x: 468, startPoint y: 328, endPoint x: 587, endPoint y: 329, distance: 119.2
click at [587, 302] on span "1. 提案構想與競賽主題的關聯性占30%：參賽團隊的提案構想能夠反映出臺灣所面臨社會、經濟、文化、環境等社會關懷與永續發展之議題，或是針對學校、產業、公司現場…" at bounding box center [619, 282] width 436 height 42
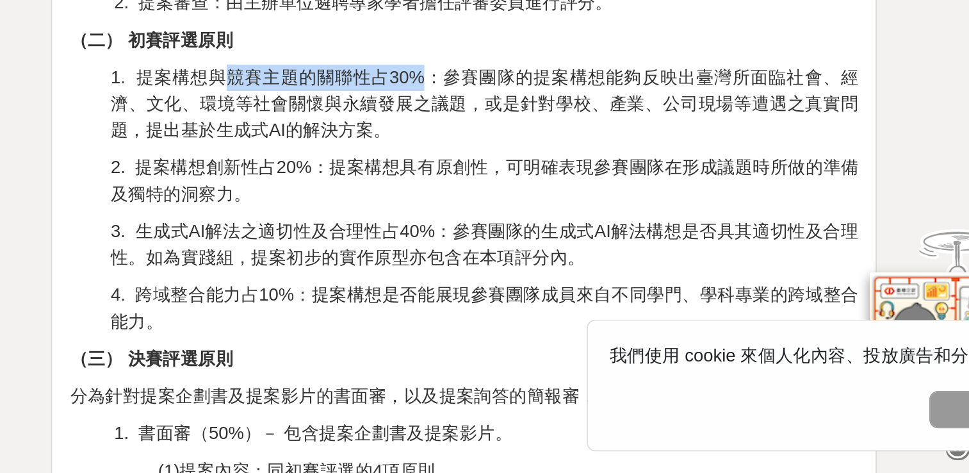
scroll to position [2010, 0]
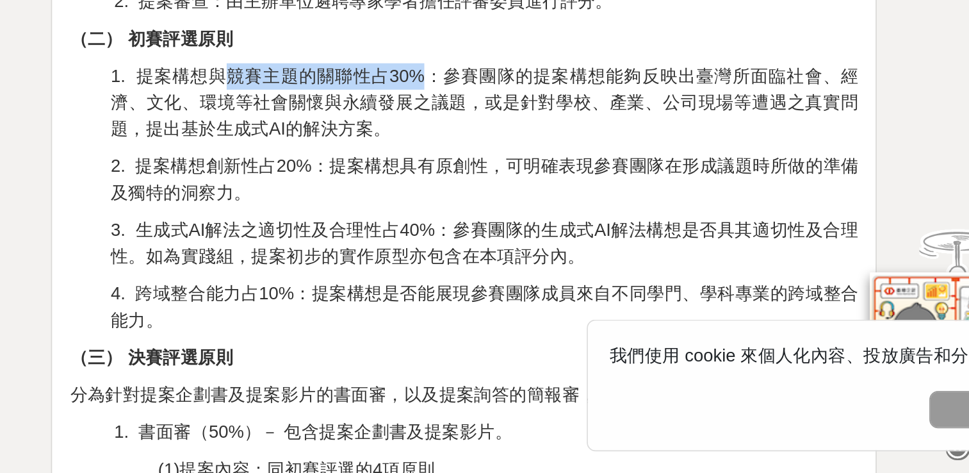
click at [559, 277] on span "1. 提案構想與競賽主題的關聯性占30%：參賽團隊的提案構想能夠反映出臺灣所面臨社會、經濟、文化、環境等社會關懷與永續發展之議題，或是針對學校、產業、公司現場…" at bounding box center [619, 257] width 436 height 42
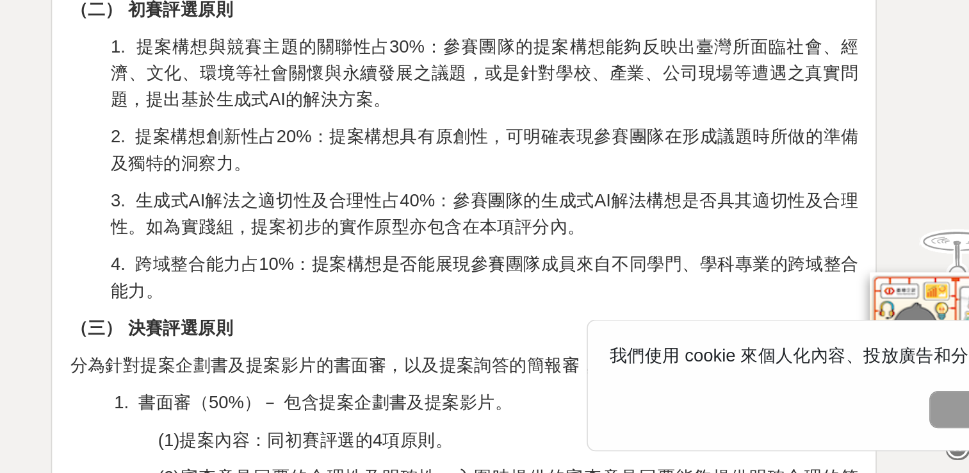
scroll to position [2027, 0]
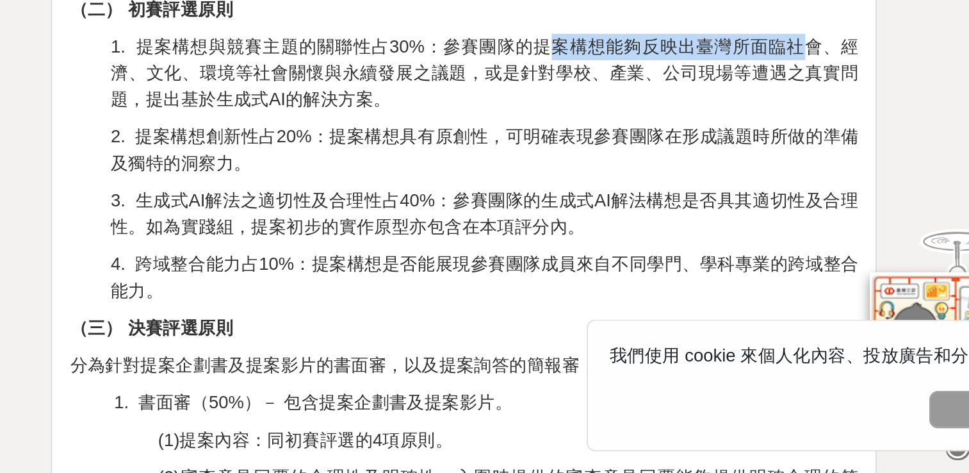
drag, startPoint x: 652, startPoint y: 286, endPoint x: 806, endPoint y: 283, distance: 153.8
click at [806, 260] on span "1. 提案構想與競賽主題的關聯性占30%：參賽團隊的提案構想能夠反映出臺灣所面臨社會、經濟、文化、環境等社會關懷與永續發展之議題，或是針對學校、產業、公司現場…" at bounding box center [619, 239] width 436 height 42
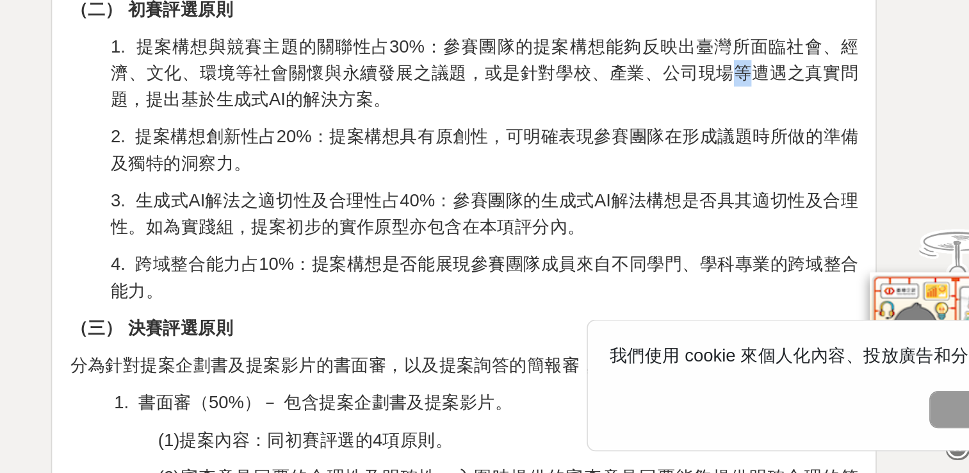
drag, startPoint x: 806, startPoint y: 283, endPoint x: 770, endPoint y: 297, distance: 38.8
click at [770, 260] on span "1. 提案構想與競賽主題的關聯性占30%：參賽團隊的提案構想能夠反映出臺灣所面臨社會、經濟、文化、環境等社會關懷與永續發展之議題，或是針對學校、產業、公司現場…" at bounding box center [619, 239] width 436 height 42
click at [408, 260] on span "1. 提案構想與競賽主題的關聯性占30%：參賽團隊的提案構想能夠反映出臺灣所面臨社會、經濟、文化、環境等社會關懷與永續發展之議題，或是針對學校、產業、公司現場…" at bounding box center [619, 239] width 436 height 42
click at [462, 260] on span "1. 提案構想與競賽主題的關聯性占30%：參賽團隊的提案構想能夠反映出臺灣所面臨社會、經濟、文化、環境等社會關懷與永續發展之議題，或是針對學校、產業、公司現場…" at bounding box center [619, 239] width 436 height 42
click at [513, 260] on span "1. 提案構想與競賽主題的關聯性占30%：參賽團隊的提案構想能夠反映出臺灣所面臨社會、經濟、文化、環境等社會關懷與永續發展之議題，或是針對學校、產業、公司現場…" at bounding box center [619, 239] width 436 height 42
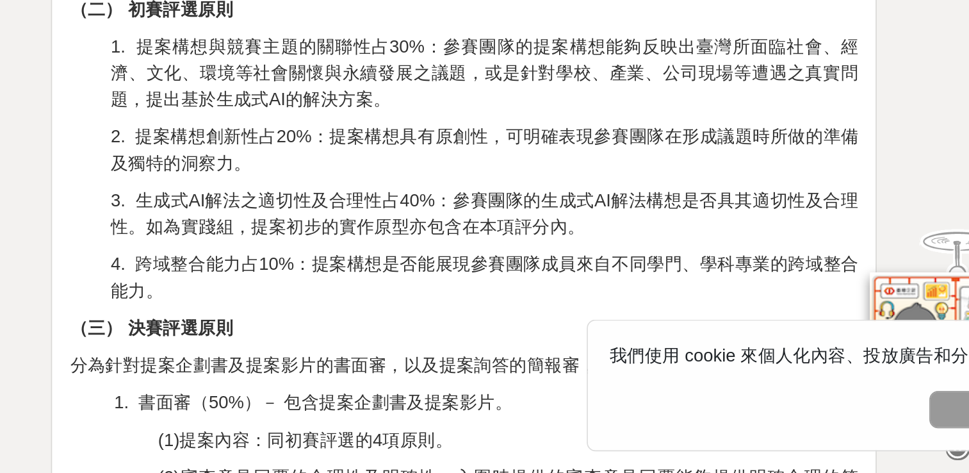
click at [588, 263] on p "1. 提案構想與競賽主題的關聯性占30%：參賽團隊的提案構想能夠反映出臺灣所面臨社會、經濟、文化、環境等社會關懷與永續發展之議題，或是針對學校、產業、公司現場…" at bounding box center [619, 240] width 436 height 46
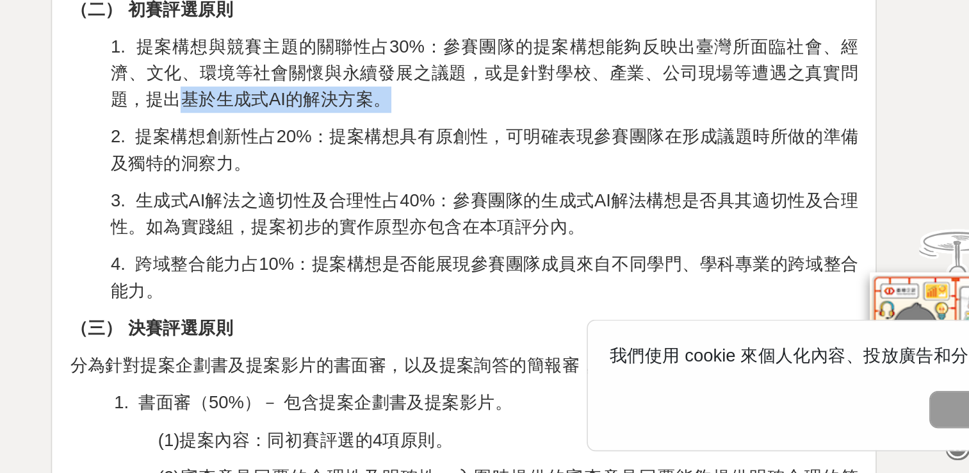
drag, startPoint x: 446, startPoint y: 316, endPoint x: 566, endPoint y: 311, distance: 119.9
click at [566, 263] on p "1. 提案構想與競賽主題的關聯性占30%：參賽團隊的提案構想能夠反映出臺灣所面臨社會、經濟、文化、環境等社會關懷與永續發展之議題，或是針對學校、產業、公司現場…" at bounding box center [619, 240] width 436 height 46
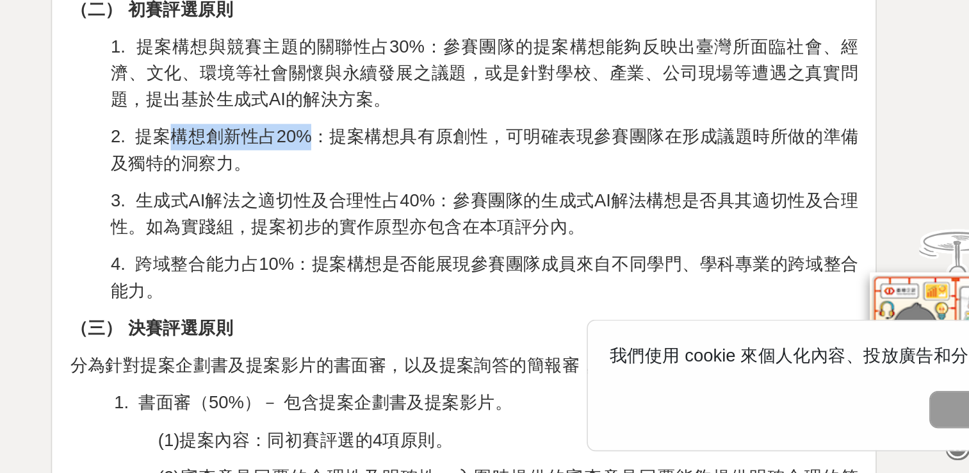
drag, startPoint x: 433, startPoint y: 340, endPoint x: 513, endPoint y: 338, distance: 79.4
click at [513, 297] on span "2. 提案構想創新性占20%：提案構想具有原創性，可明確表現參賽團隊在形成議題時所做的準備及獨特的洞察力。" at bounding box center [619, 284] width 436 height 26
click at [539, 297] on span "2. 提案構想創新性占20%：提案構想具有原創性，可明確表現參賽團隊在形成議題時所做的準備及獨特的洞察力。" at bounding box center [619, 284] width 436 height 26
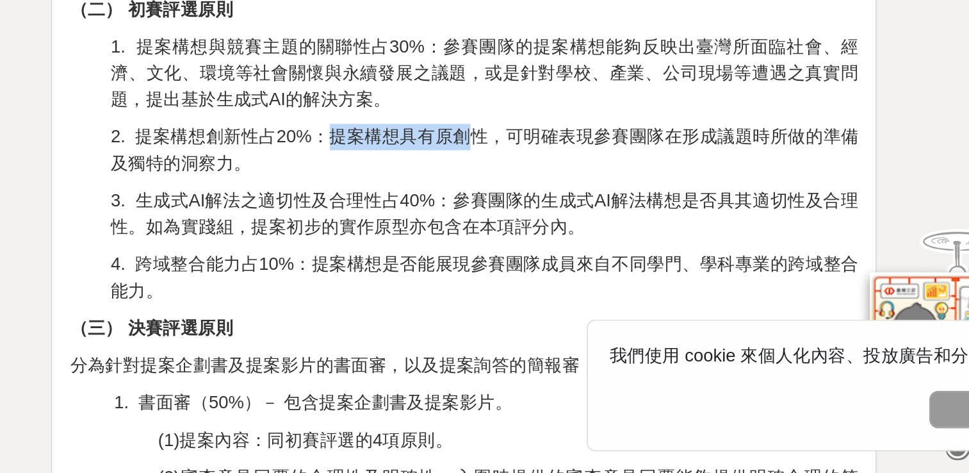
drag, startPoint x: 529, startPoint y: 338, endPoint x: 614, endPoint y: 338, distance: 85.2
click at [614, 297] on span "2. 提案構想創新性占20%：提案構想具有原創性，可明確表現參賽團隊在形成議題時所做的準備及獨特的洞察力。" at bounding box center [619, 284] width 436 height 26
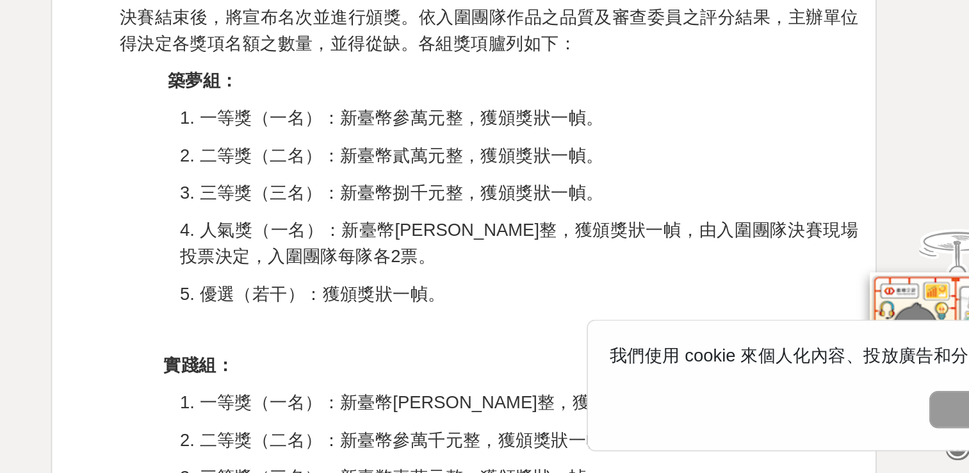
scroll to position [2568, 0]
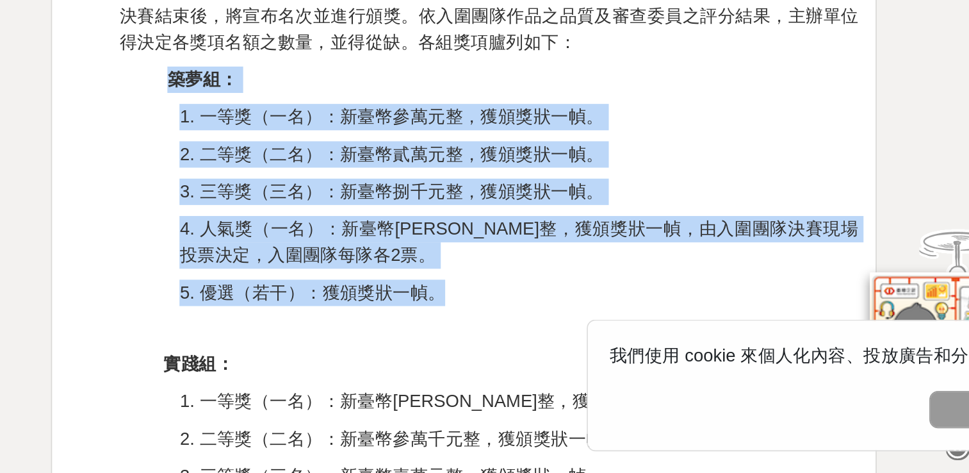
drag, startPoint x: 434, startPoint y: 308, endPoint x: 591, endPoint y: 425, distance: 195.9
copy div "築夢組： 1. 一等獎（一名）：新臺幣參萬元整，獲頒獎狀一幀。 2. 二等獎（二名）：新臺幣貳萬元整，獲頒獎狀一幀。 3. 三等獎（三名）：新臺幣捌千元整，獲…"
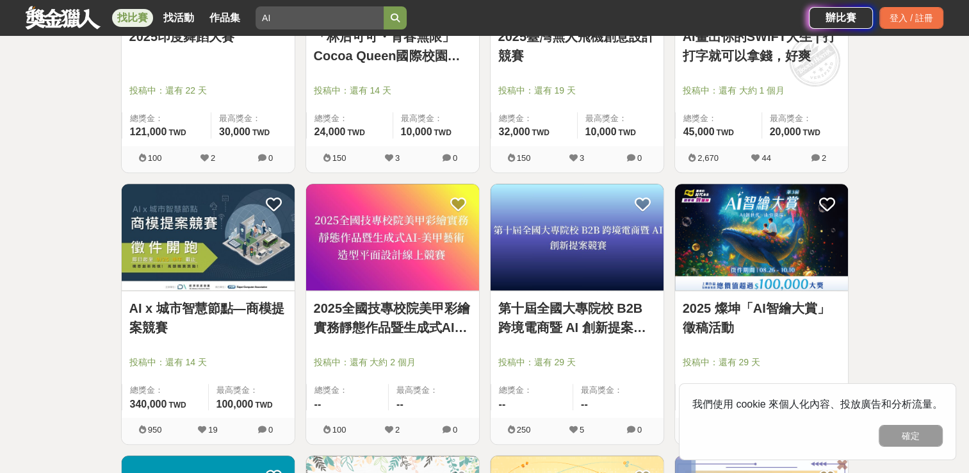
scroll to position [1187, 0]
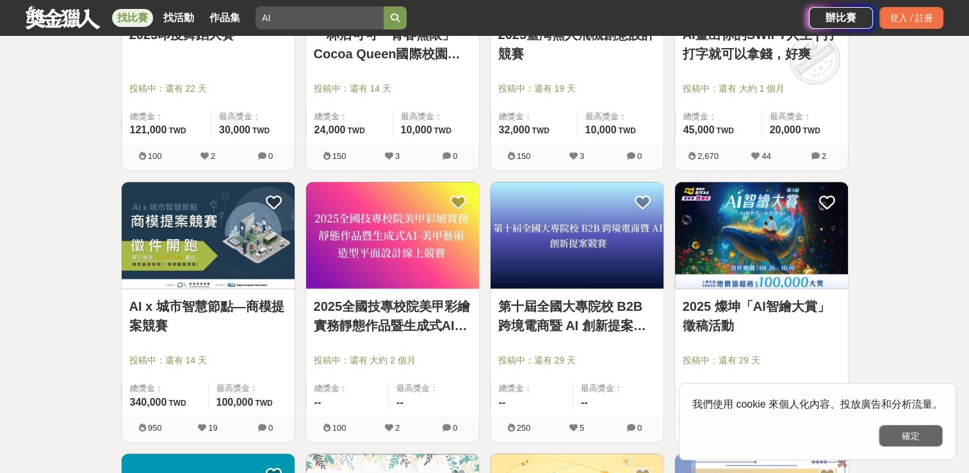
click at [901, 434] on button "確定" at bounding box center [911, 436] width 64 height 22
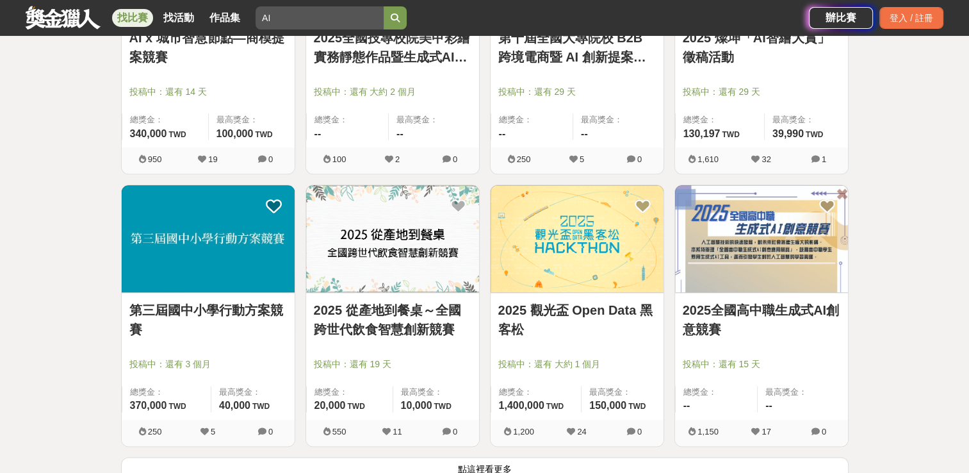
scroll to position [1477, 0]
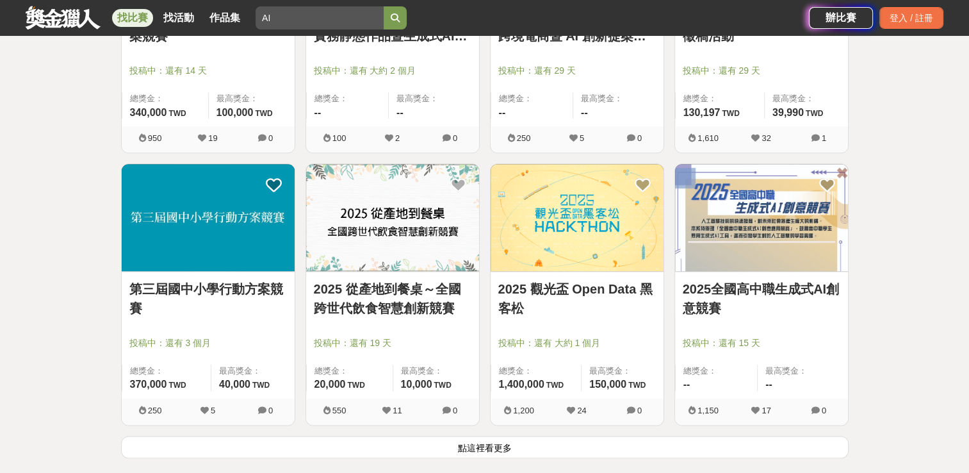
click at [742, 279] on link "2025全國高中職生成式AI創意競賽" at bounding box center [762, 298] width 158 height 38
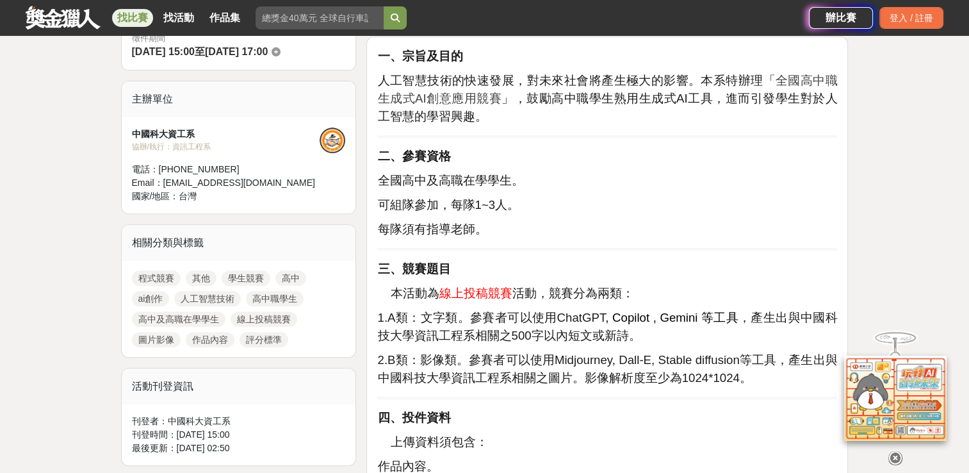
scroll to position [425, 0]
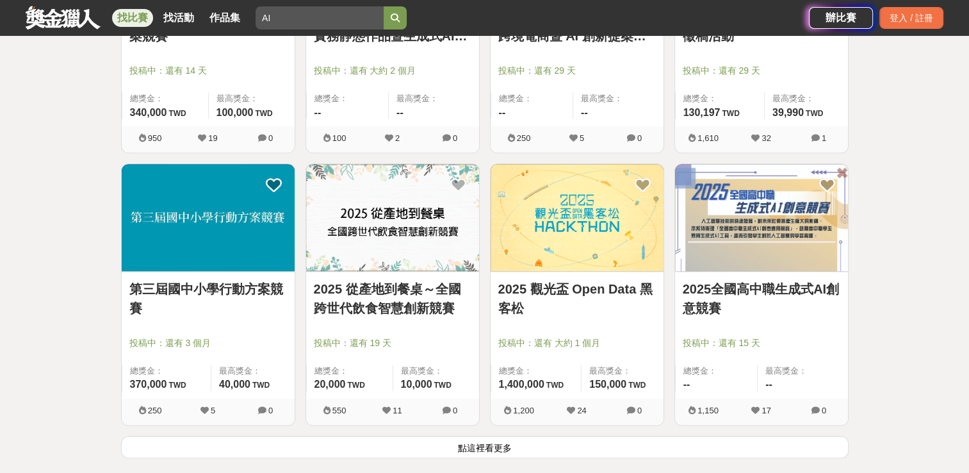
scroll to position [1582, 0]
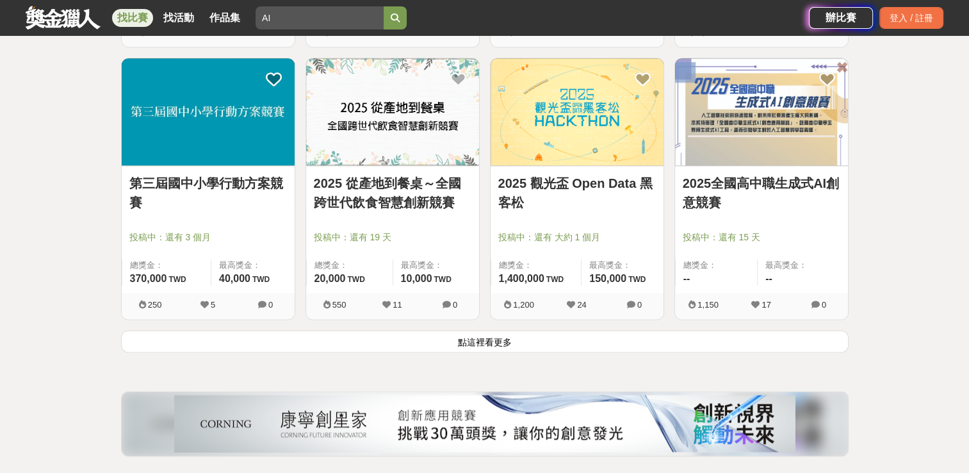
click at [482, 345] on button "點這裡看更多" at bounding box center [485, 341] width 728 height 22
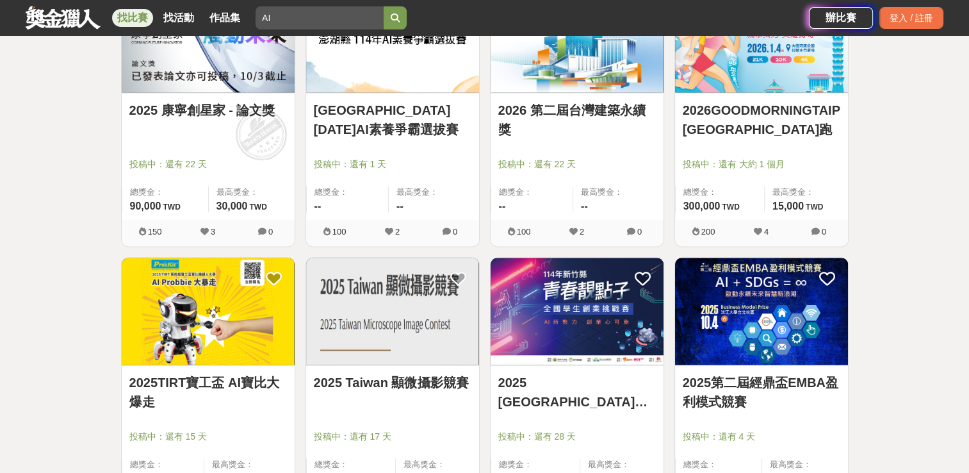
scroll to position [1930, 0]
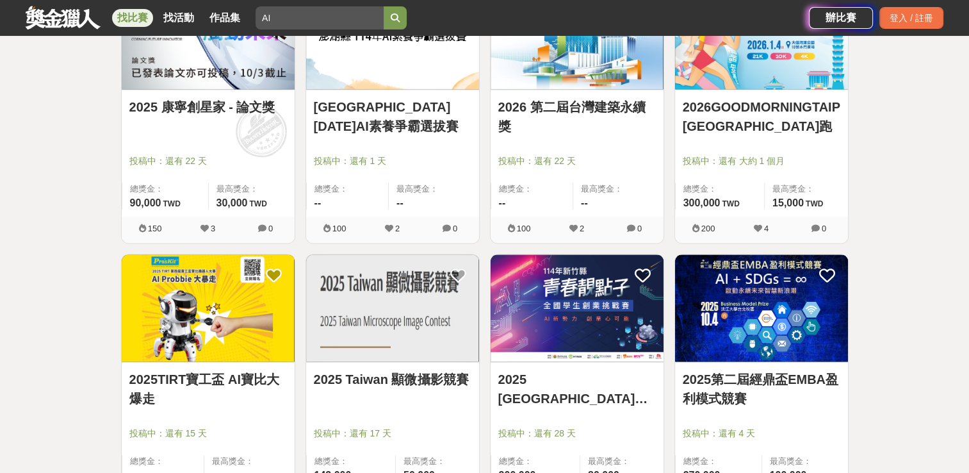
click at [215, 381] on link "2025TIRT寶工盃 AI寶比大爆走" at bounding box center [208, 389] width 158 height 38
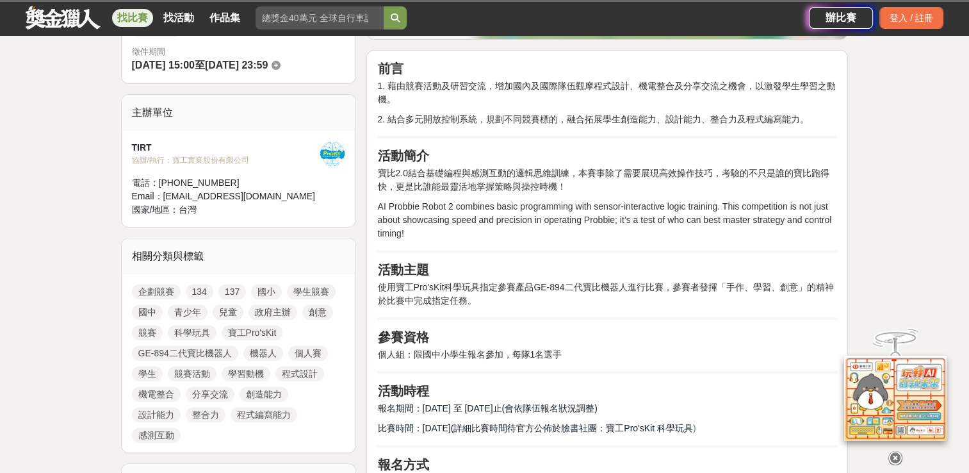
scroll to position [382, 0]
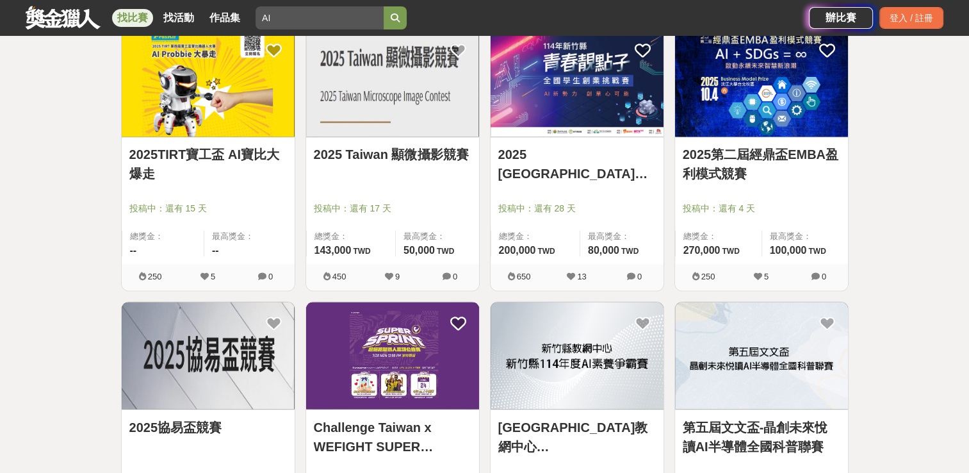
scroll to position [2154, 0]
